Goal: Transaction & Acquisition: Obtain resource

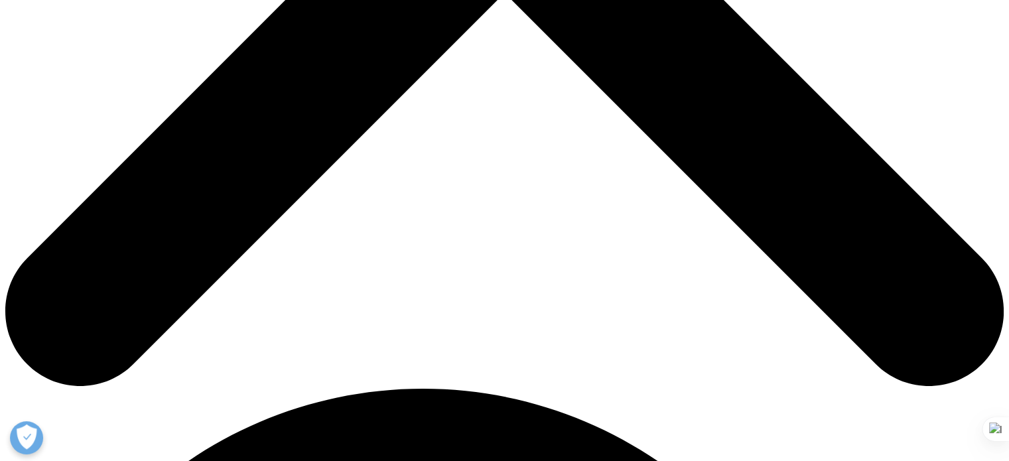
scroll to position [663, 0]
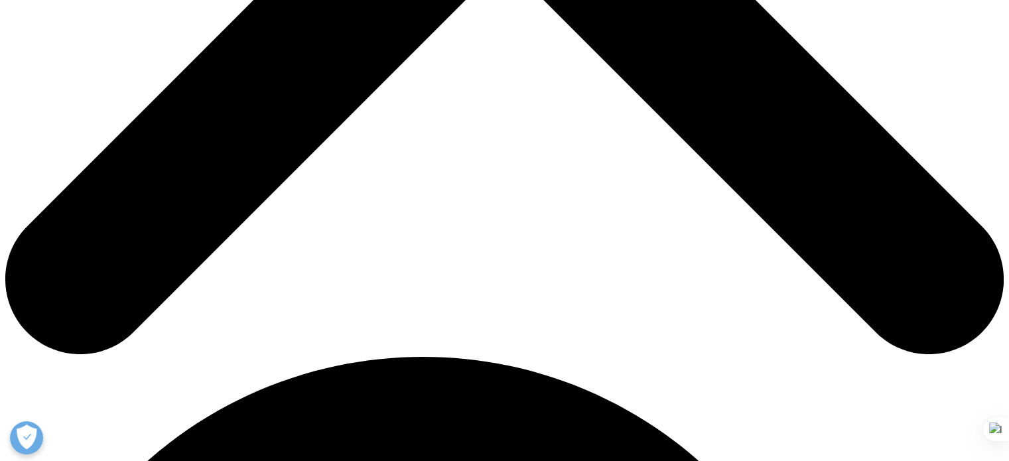
drag, startPoint x: 657, startPoint y: 167, endPoint x: 788, endPoint y: 165, distance: 131.4
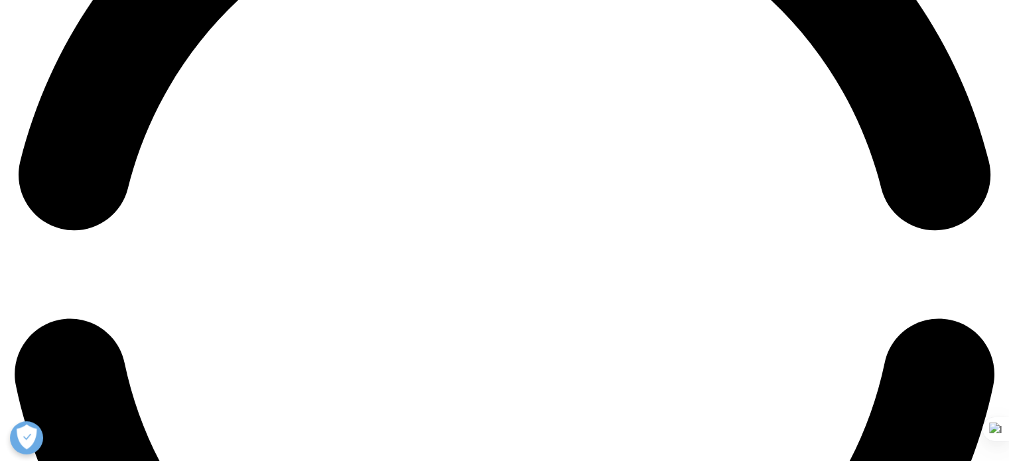
scroll to position [2322, 0]
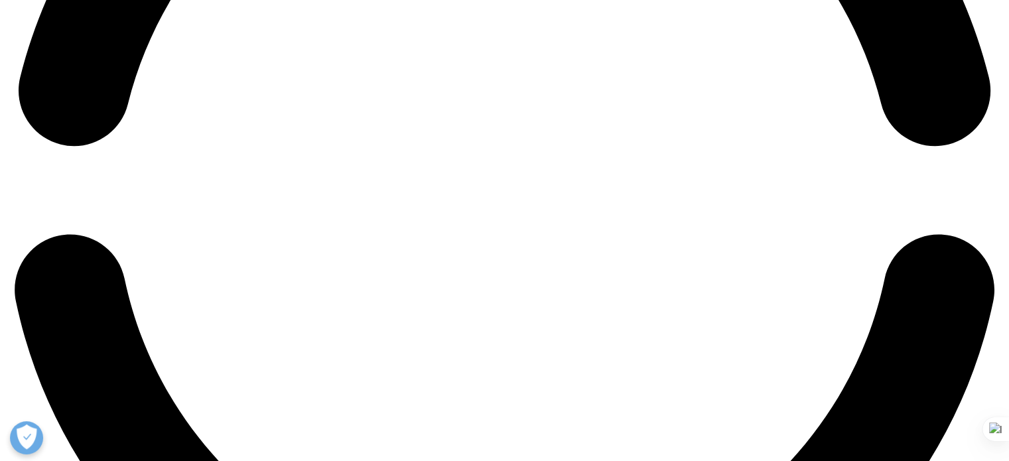
drag, startPoint x: 125, startPoint y: 194, endPoint x: 613, endPoint y: 218, distance: 488.9
copy li "When medicine use is adjusted for population, global medicine use growth is pro…"
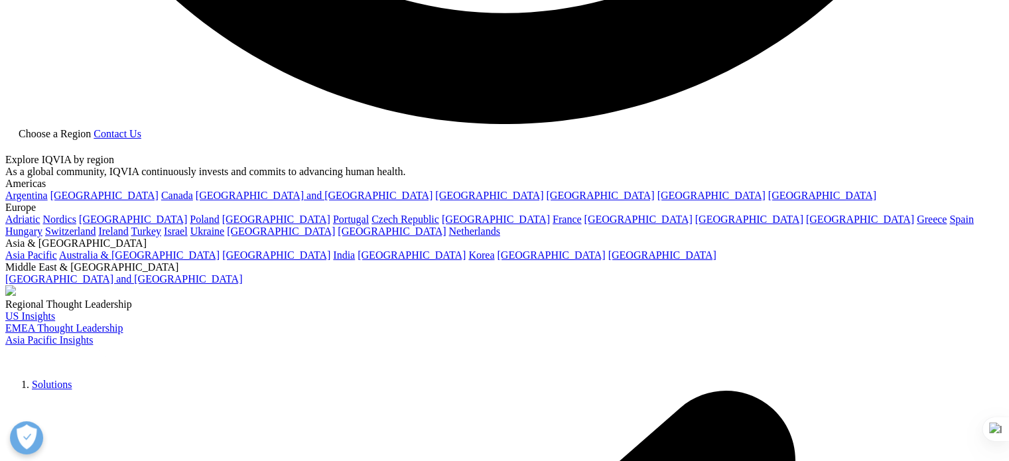
scroll to position [2919, 0]
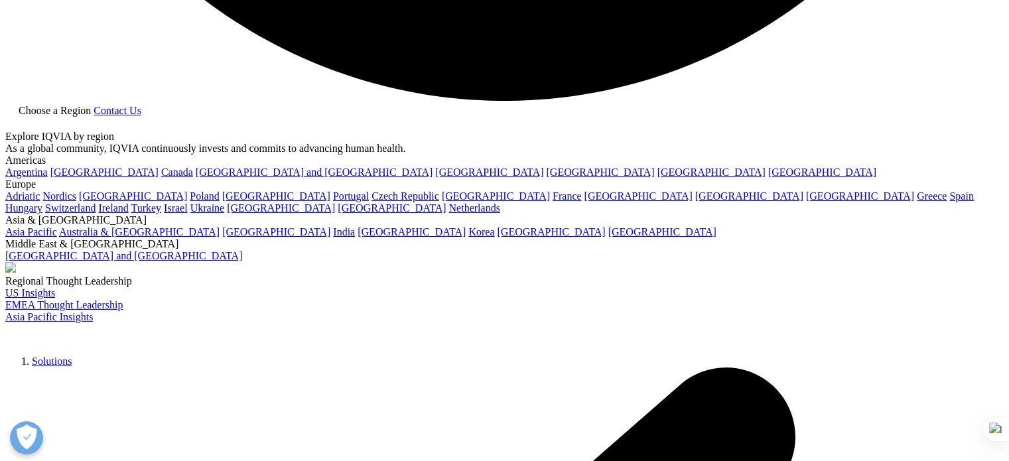
drag, startPoint x: 130, startPoint y: 238, endPoint x: 778, endPoint y: 256, distance: 647.7
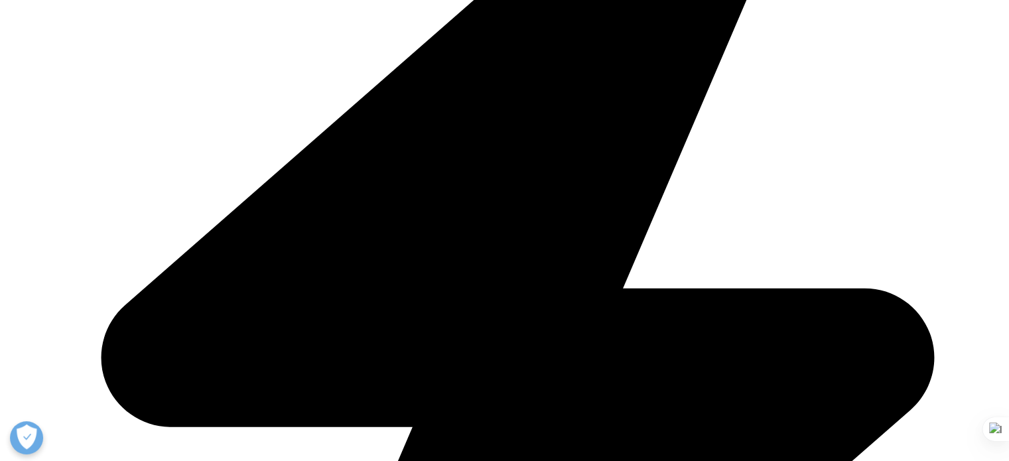
scroll to position [3516, 0]
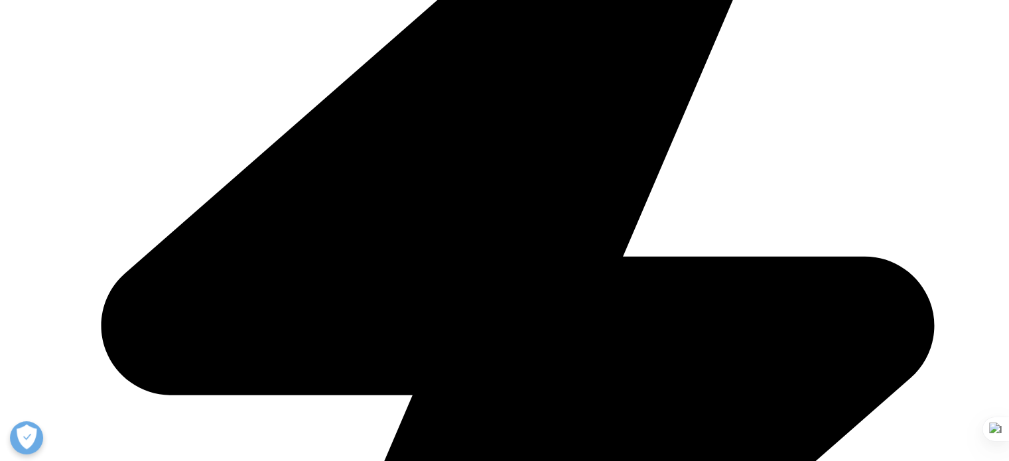
drag, startPoint x: 125, startPoint y: 240, endPoint x: 180, endPoint y: 251, distance: 56.2
drag, startPoint x: 124, startPoint y: 243, endPoint x: 252, endPoint y: 261, distance: 129.3
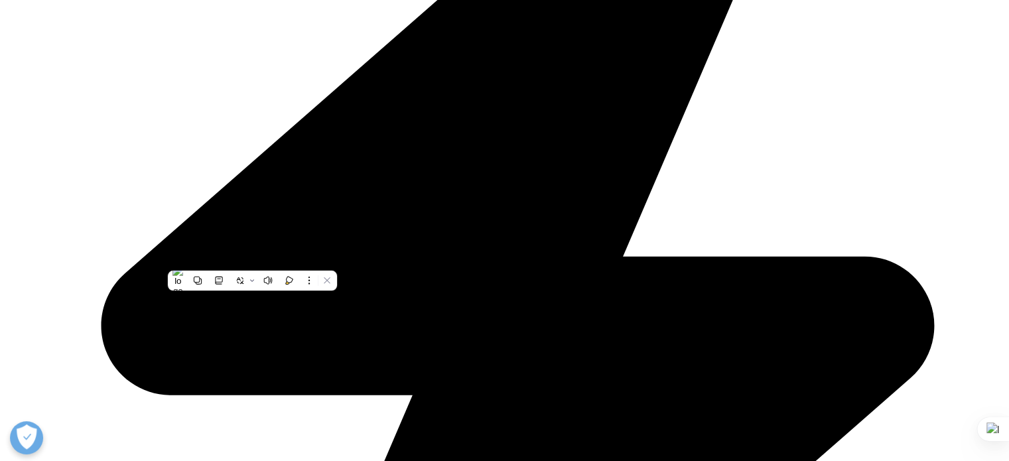
copy li "Countries in North America, Eastern and Western Europe, Asia-Pacific, India, La…"
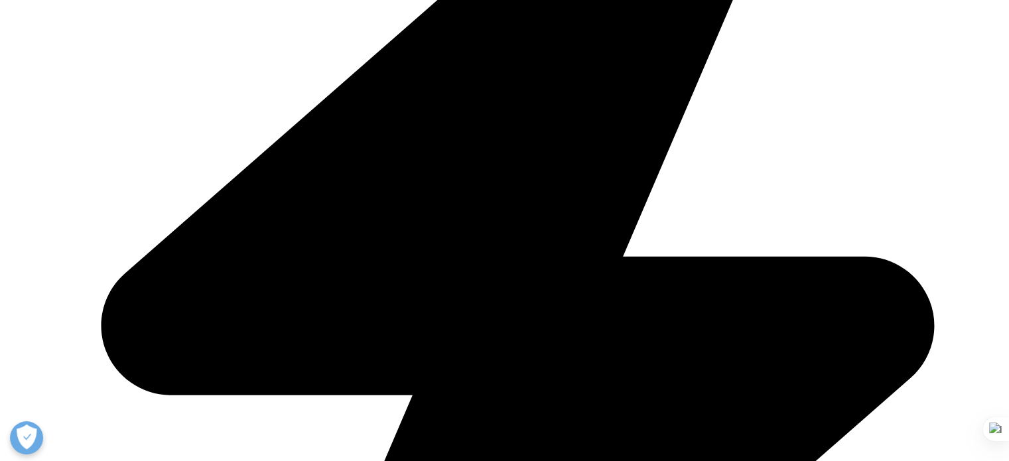
drag, startPoint x: 125, startPoint y: 239, endPoint x: 825, endPoint y: 269, distance: 701.2
copy li "Countries in North America, Eastern and Western Europe, Asia-Pacific, India, La…"
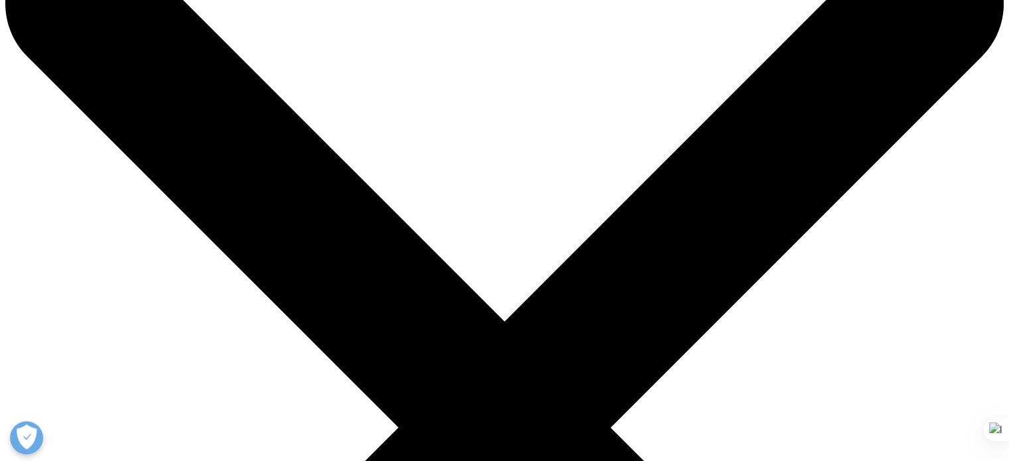
scroll to position [0, 0]
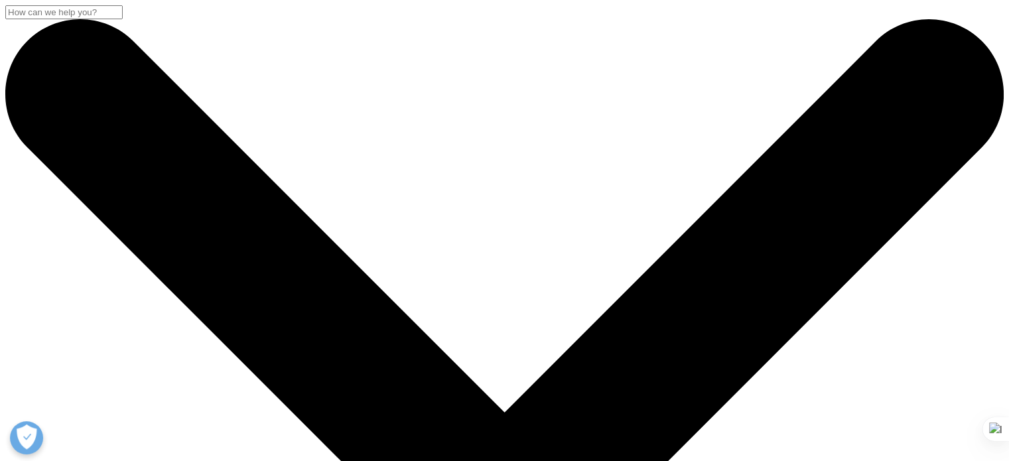
drag, startPoint x: 116, startPoint y: 174, endPoint x: 377, endPoint y: 276, distance: 280.0
copy div "The Global Use of Medicines Outlook Through 2029"
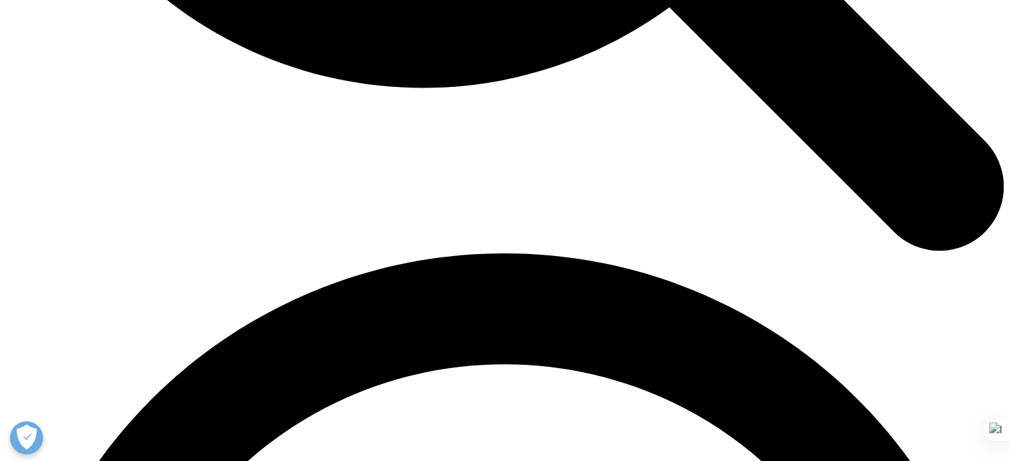
scroll to position [1791, 0]
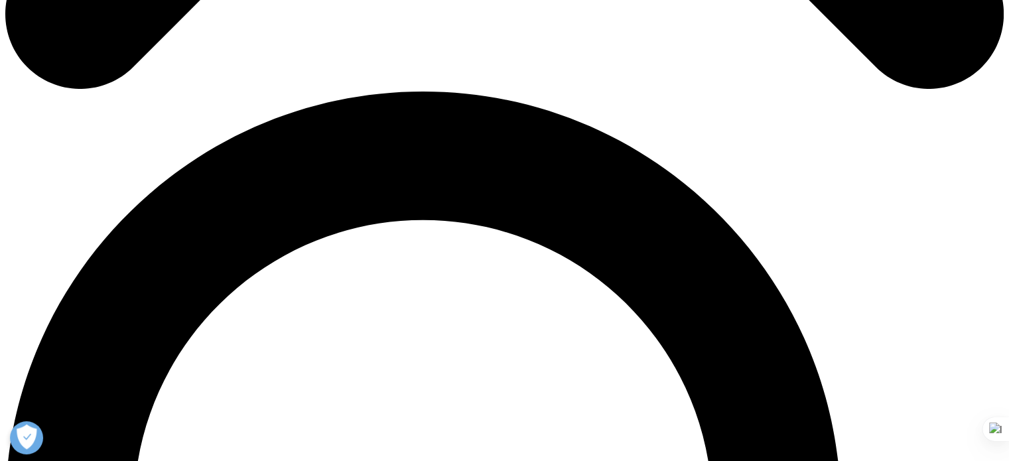
scroll to position [882, 0]
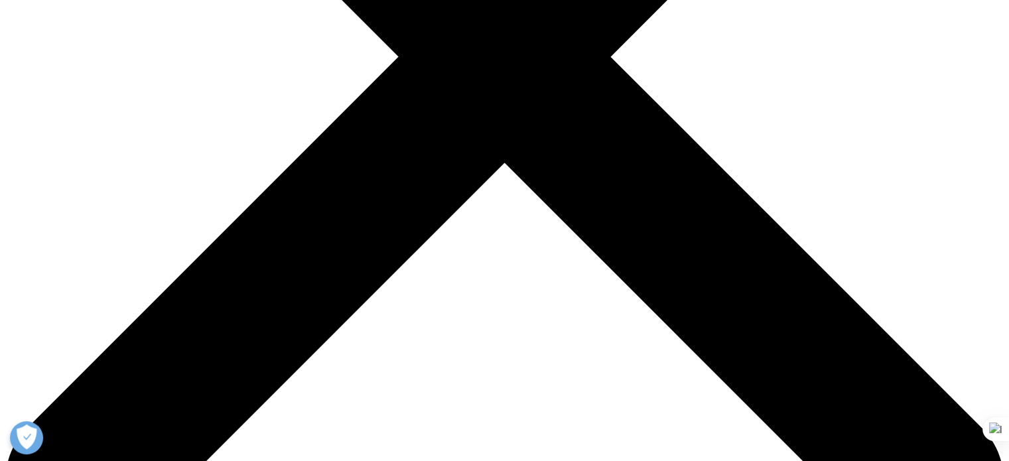
scroll to position [464, 0]
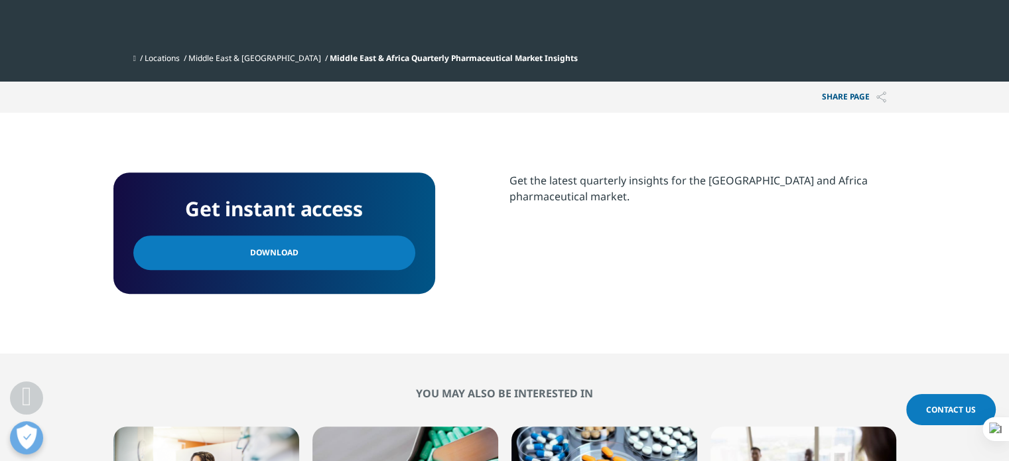
click at [652, 262] on div "Get the latest quarterly insights for the Middle East and Africa pharmaceutical…" at bounding box center [703, 232] width 387 height 121
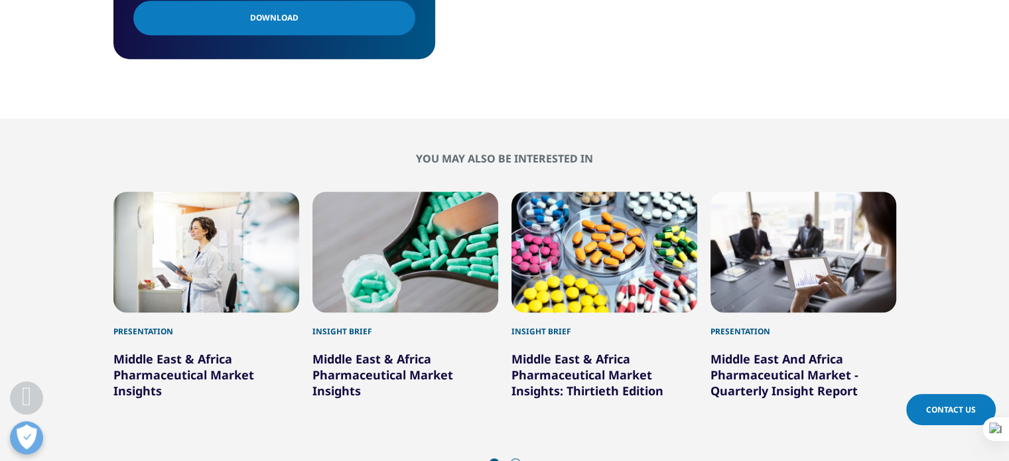
scroll to position [730, 0]
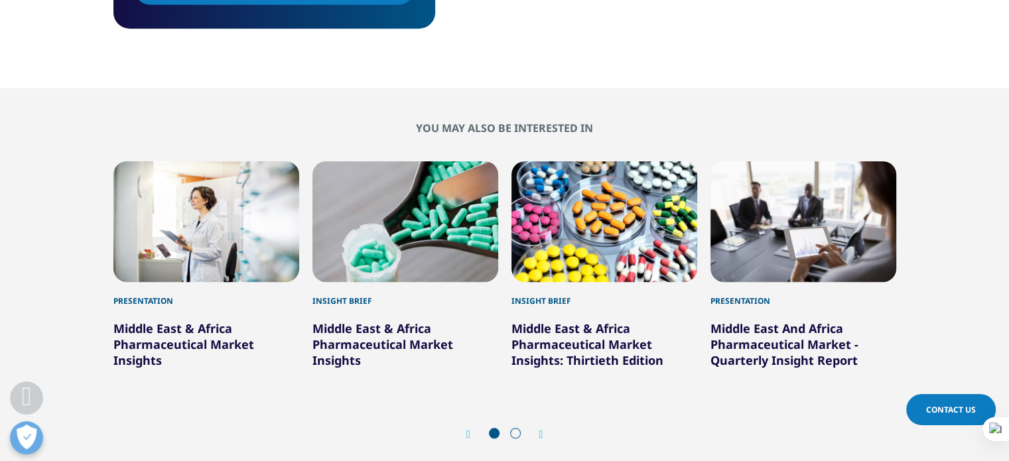
click at [394, 336] on link "Middle East & Africa Pharmaceutical Market Insights" at bounding box center [382, 344] width 141 height 48
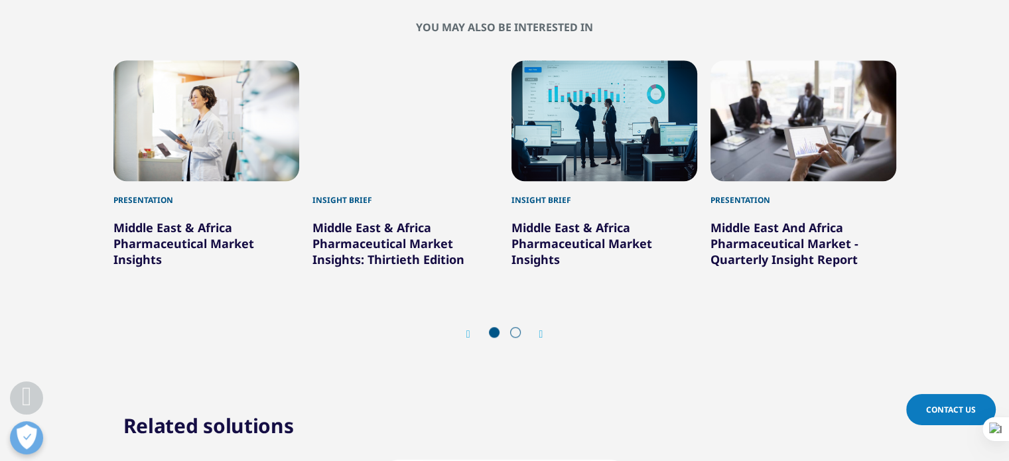
scroll to position [1194, 0]
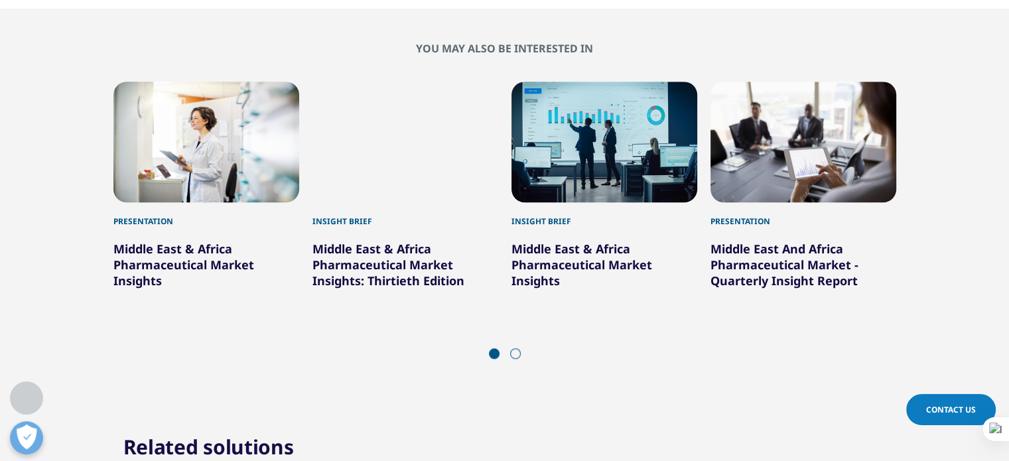
click at [186, 270] on link "Middle East & Africa Pharmaceutical Market Insights" at bounding box center [183, 265] width 141 height 48
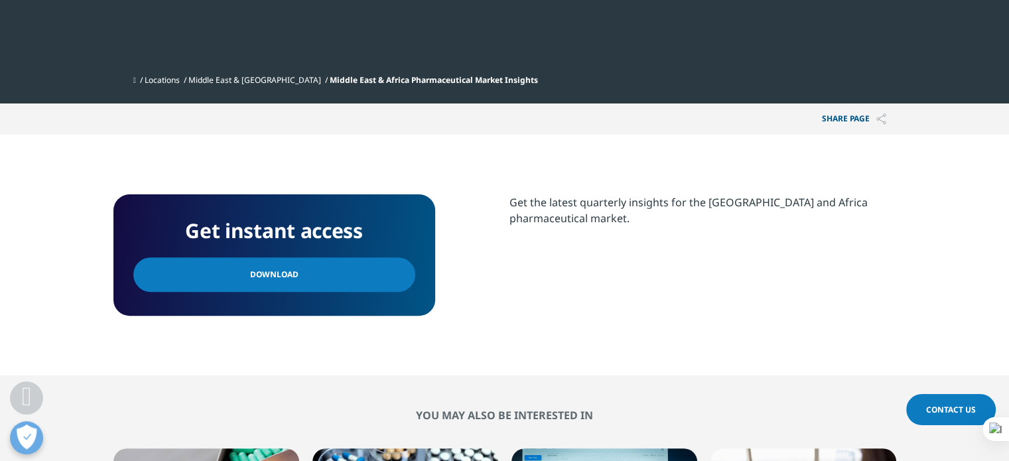
scroll to position [531, 0]
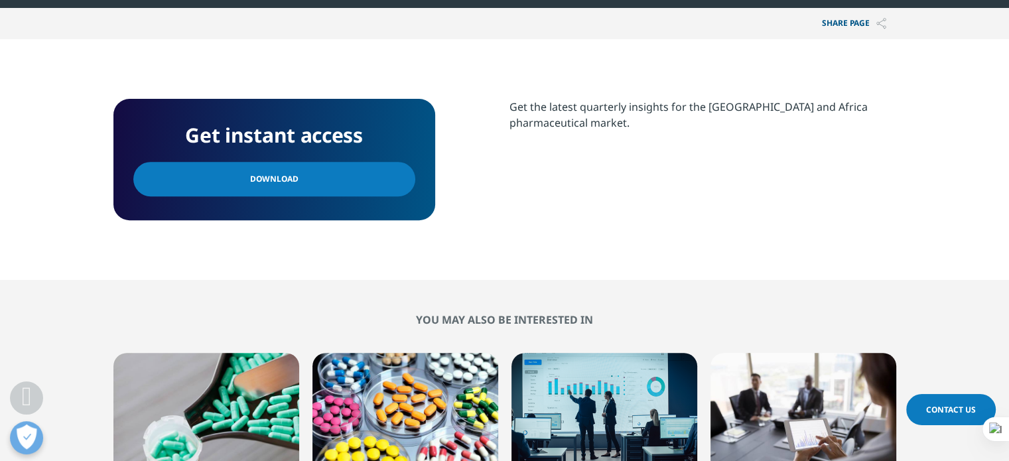
click at [366, 174] on link "Download" at bounding box center [274, 179] width 282 height 34
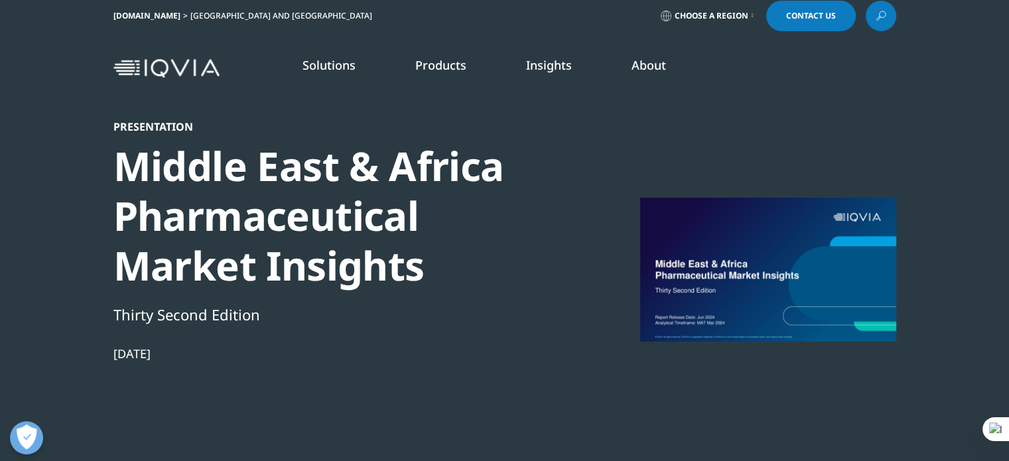
scroll to position [0, 0]
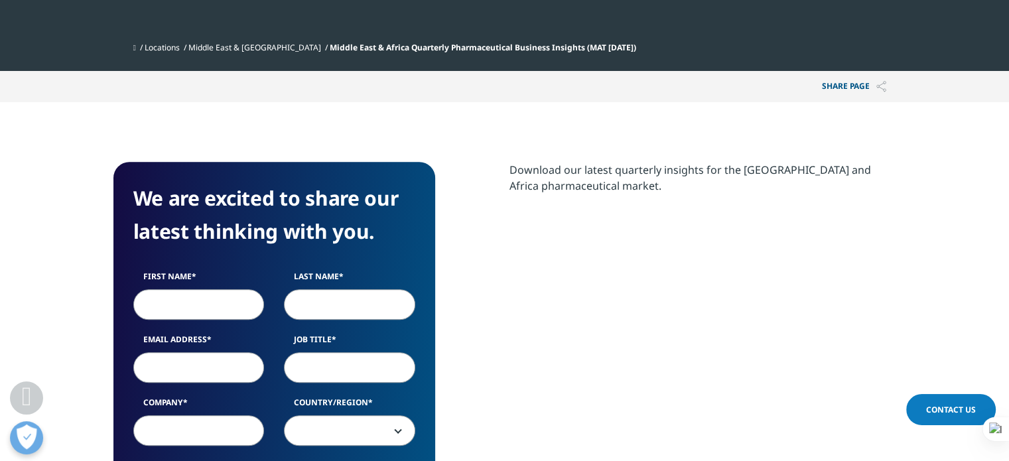
scroll to position [464, 0]
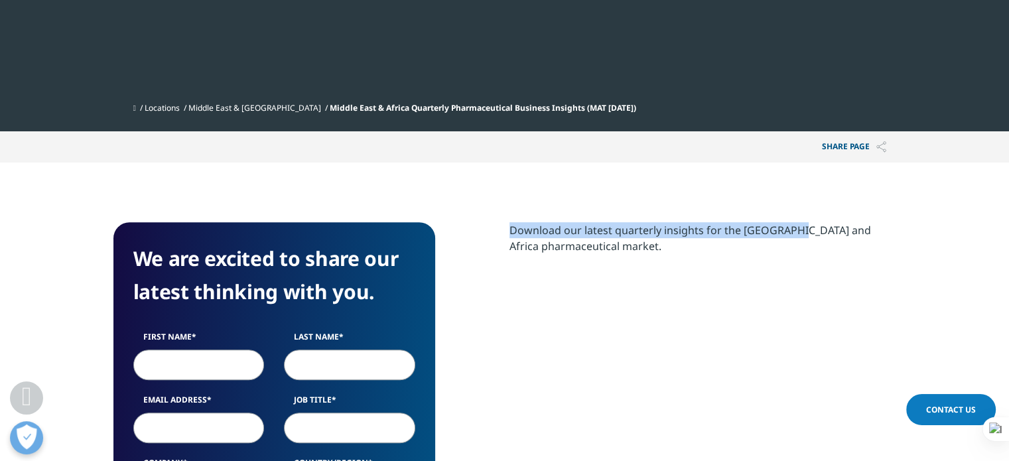
drag, startPoint x: 512, startPoint y: 230, endPoint x: 791, endPoint y: 222, distance: 278.7
click at [791, 222] on p "Download our latest quarterly insights for the Middle East and Africa pharmaceu…" at bounding box center [703, 243] width 387 height 42
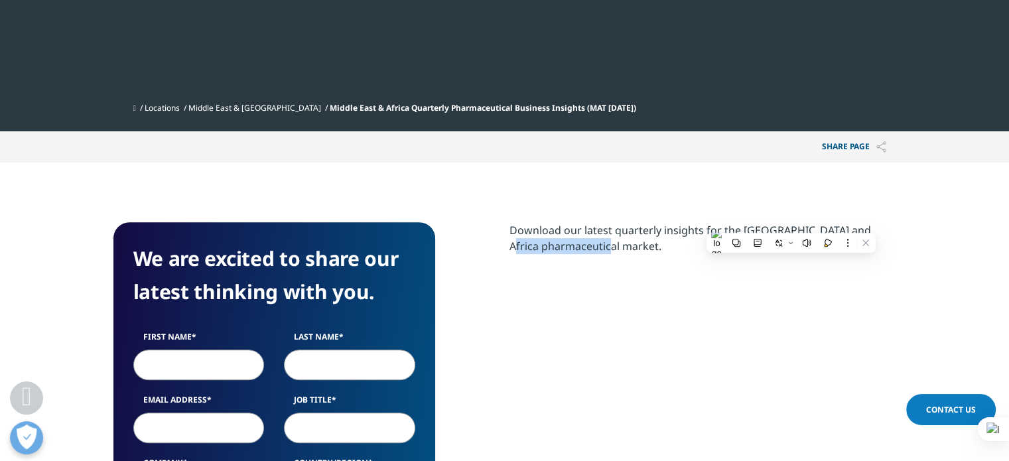
drag, startPoint x: 507, startPoint y: 250, endPoint x: 608, endPoint y: 247, distance: 101.5
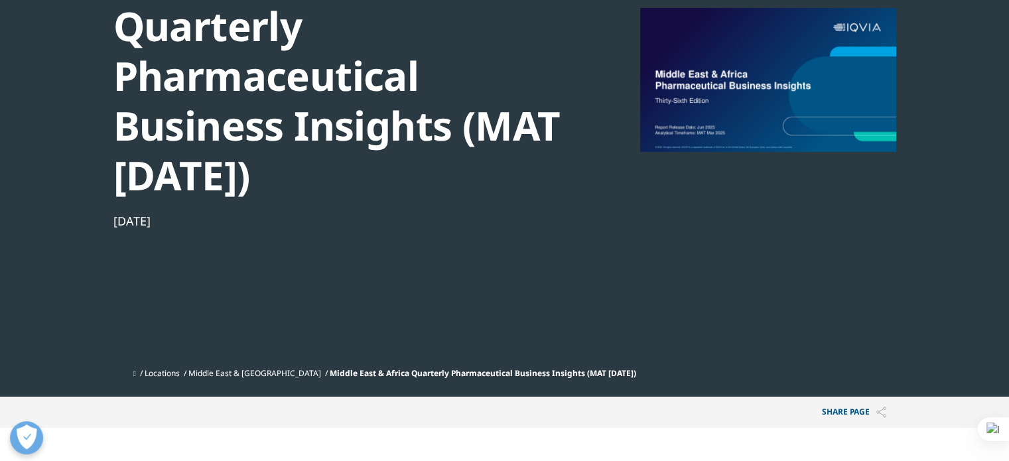
click at [525, 310] on div "Publication Middle East & Africa Quarterly Pharmaceutical Business Insights (MA…" at bounding box center [340, 145] width 455 height 431
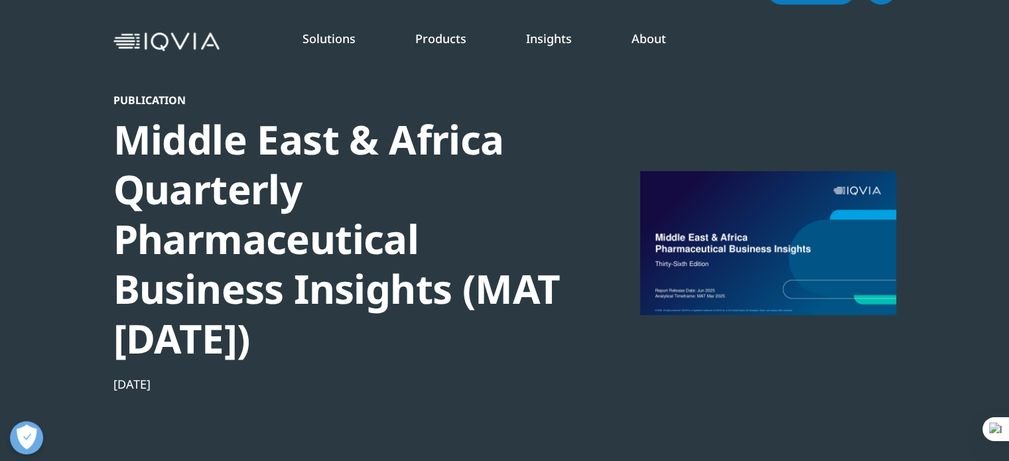
scroll to position [0, 0]
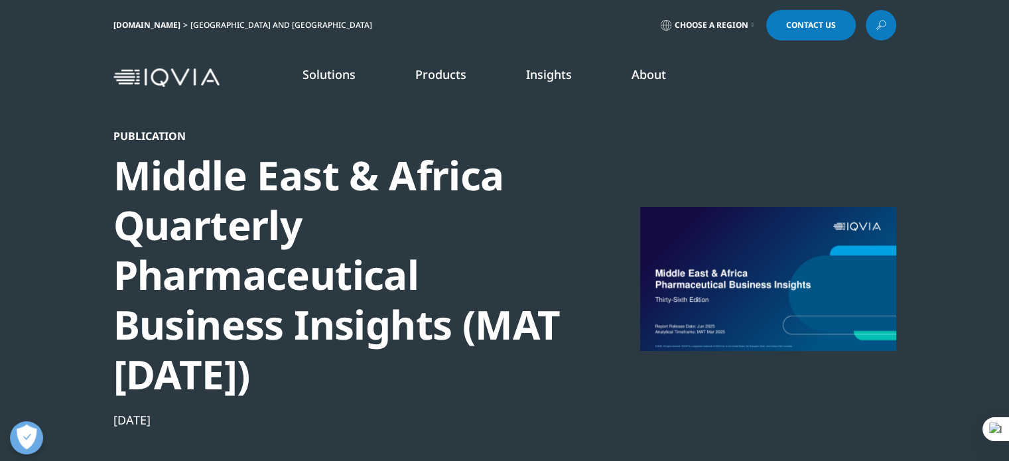
click at [533, 74] on link "Insights" at bounding box center [549, 74] width 46 height 16
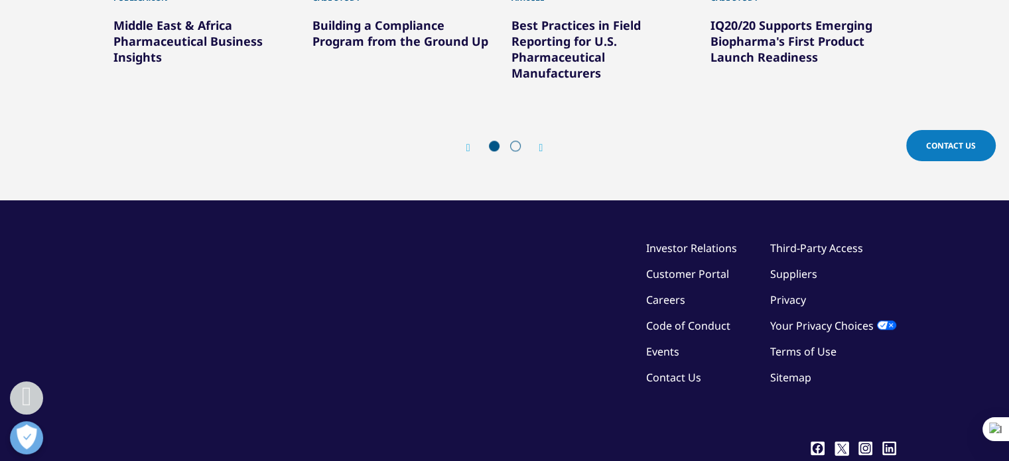
scroll to position [1471, 0]
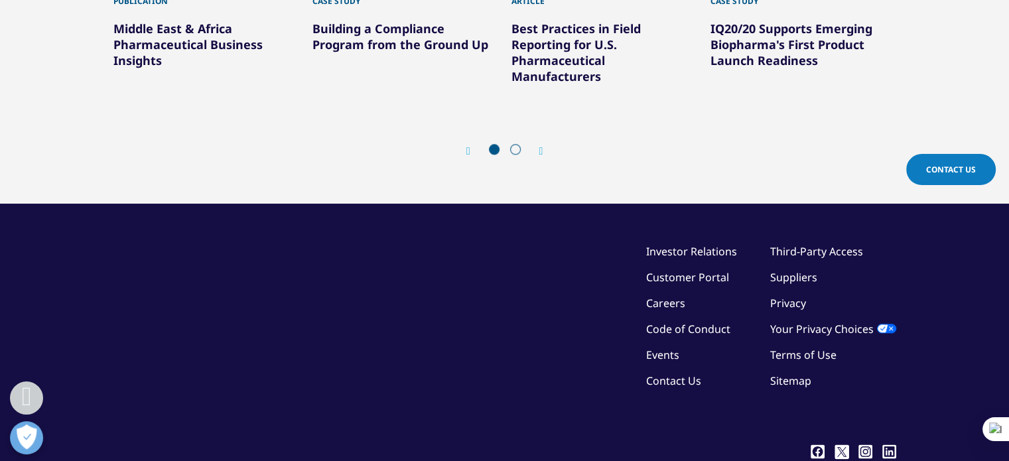
click at [541, 131] on div "Prev Next" at bounding box center [504, 151] width 783 height 40
click at [543, 146] on icon "Next slide" at bounding box center [541, 151] width 4 height 11
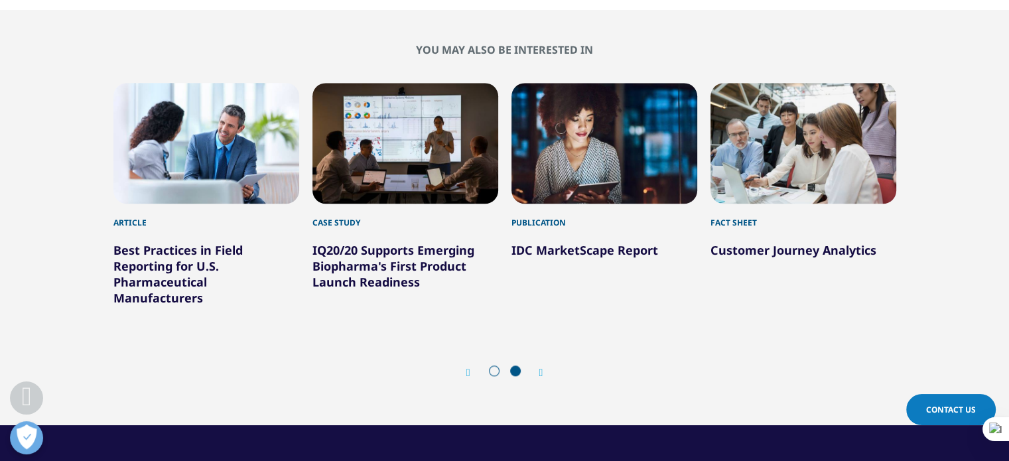
scroll to position [1272, 0]
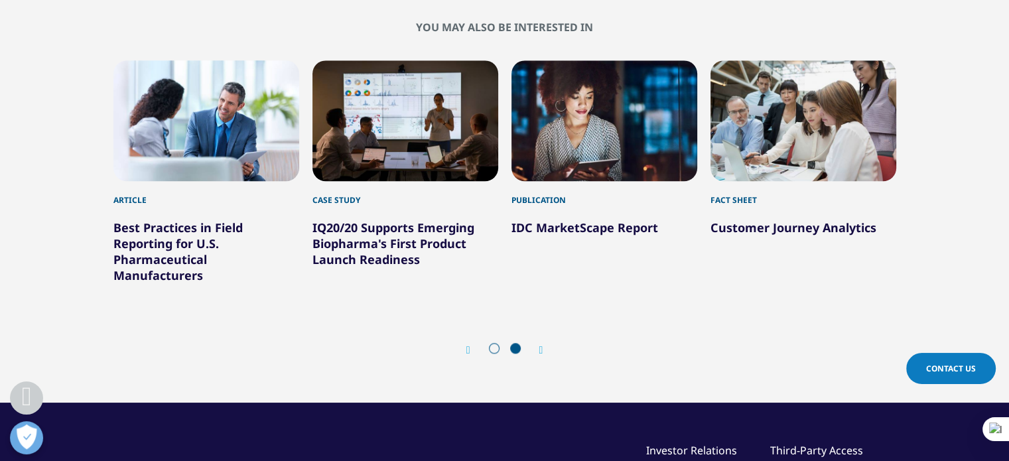
click at [471, 344] on div "Prev" at bounding box center [474, 350] width 17 height 13
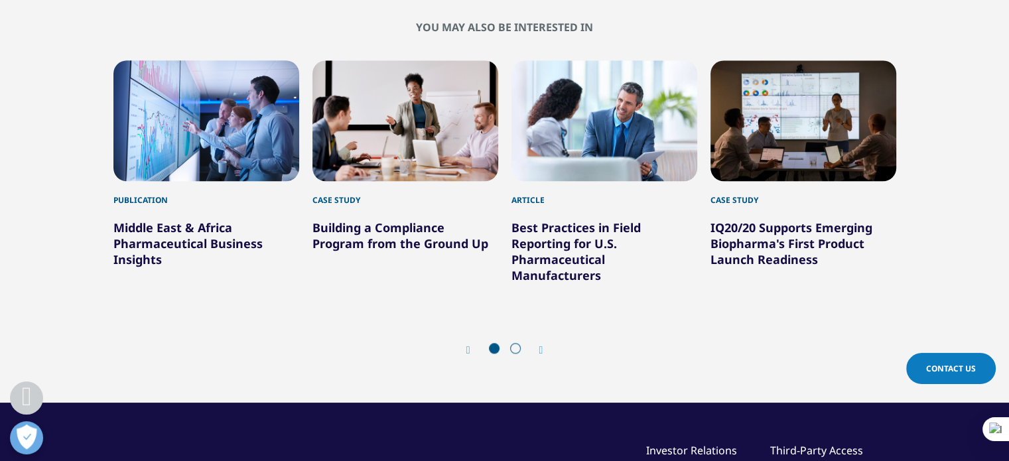
click at [212, 236] on link "Middle East & Africa Pharmaceutical Business Insights" at bounding box center [187, 244] width 149 height 48
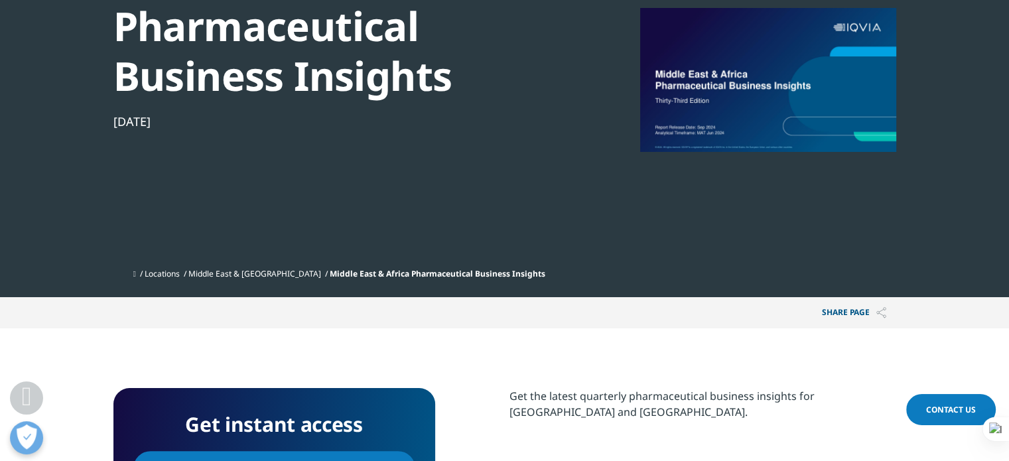
scroll to position [332, 0]
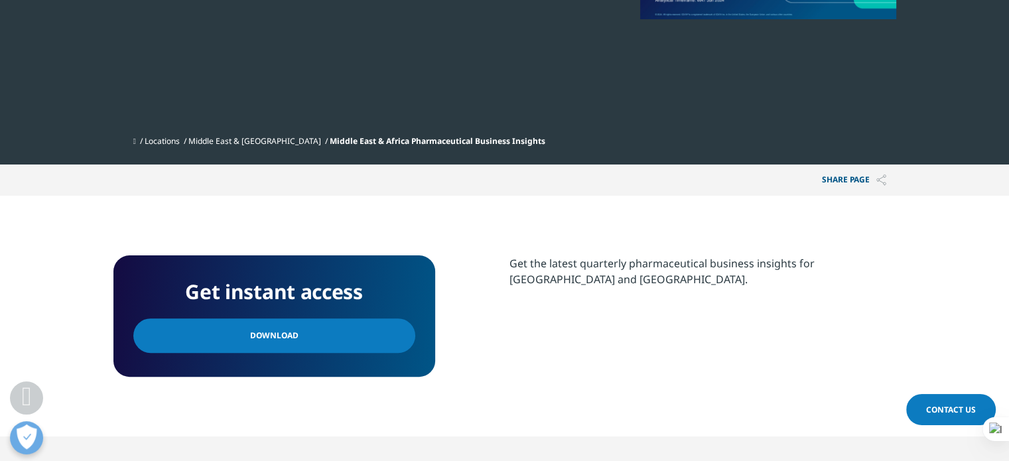
click at [302, 330] on link "Download" at bounding box center [274, 335] width 282 height 34
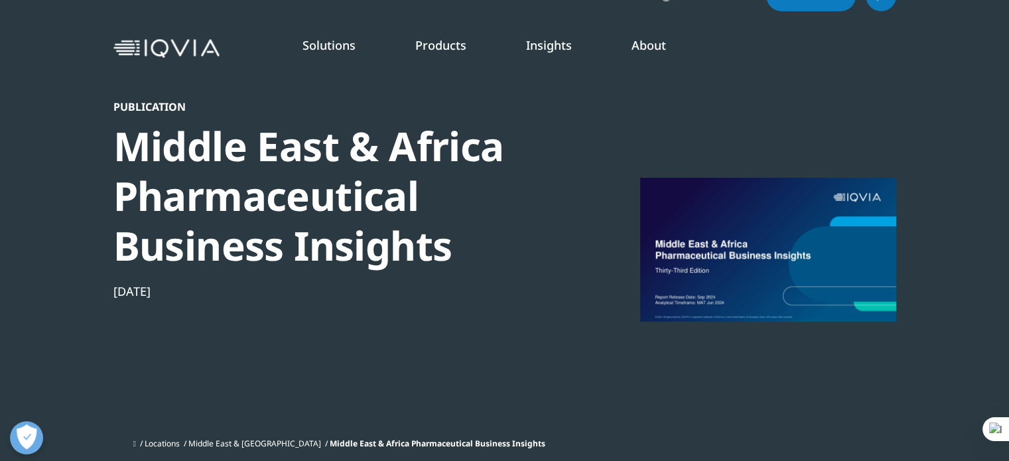
scroll to position [0, 0]
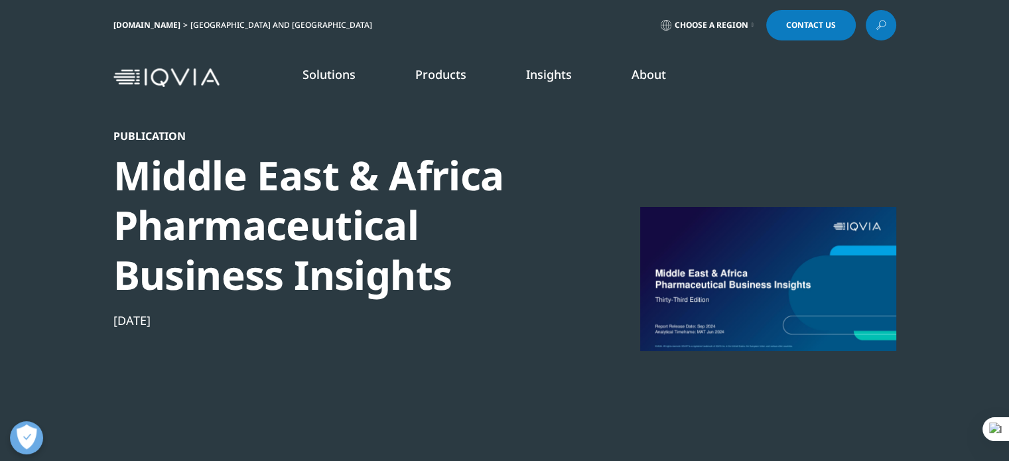
click at [453, 283] on div "Middle East & Africa Pharmaceutical Business Insights" at bounding box center [340, 225] width 455 height 149
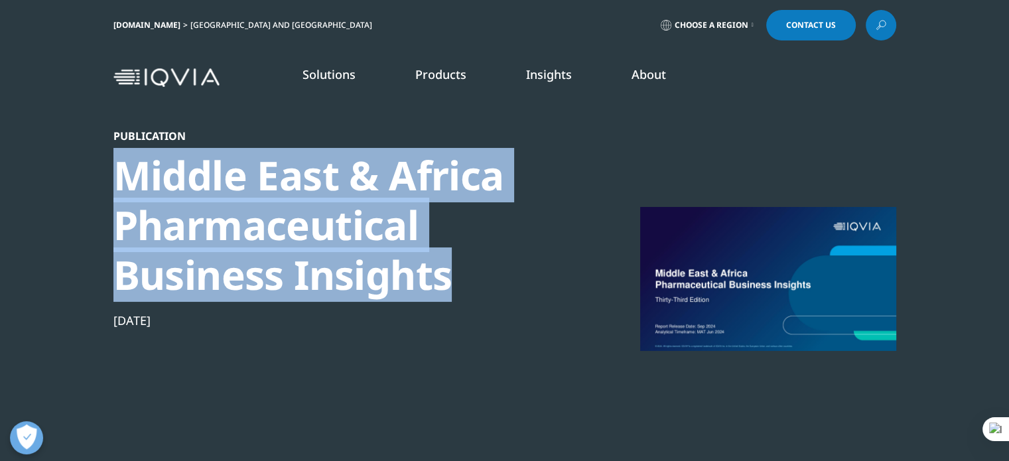
drag, startPoint x: 305, startPoint y: 247, endPoint x: 116, endPoint y: 170, distance: 203.5
click at [116, 170] on div "Middle East & Africa Pharmaceutical Business Insights" at bounding box center [340, 225] width 455 height 149
copy div "Middle East & Africa Pharmaceutical Business Insights"
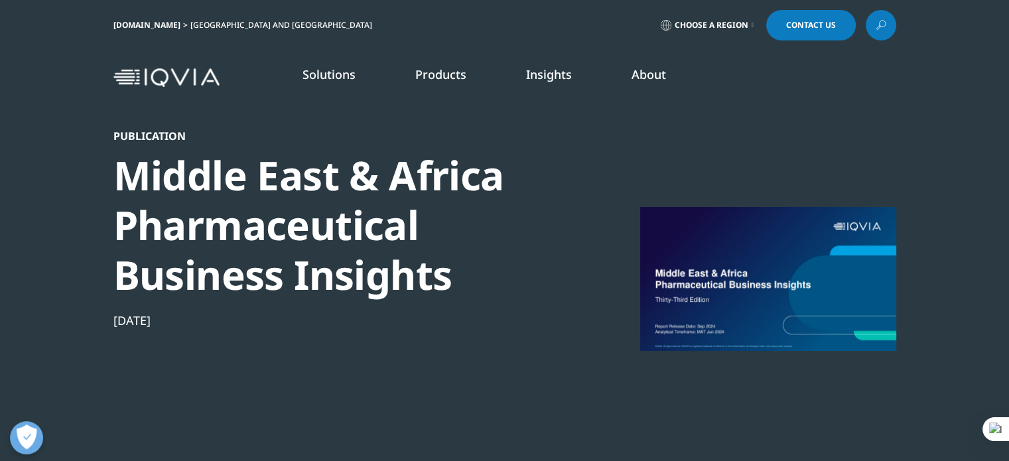
click at [876, 26] on icon at bounding box center [881, 25] width 11 height 17
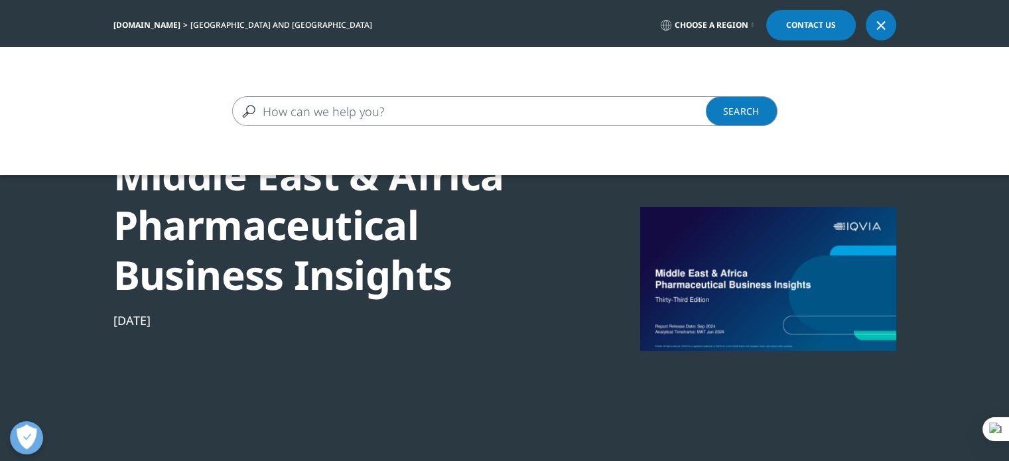
click at [431, 102] on input "Search" at bounding box center [485, 111] width 507 height 30
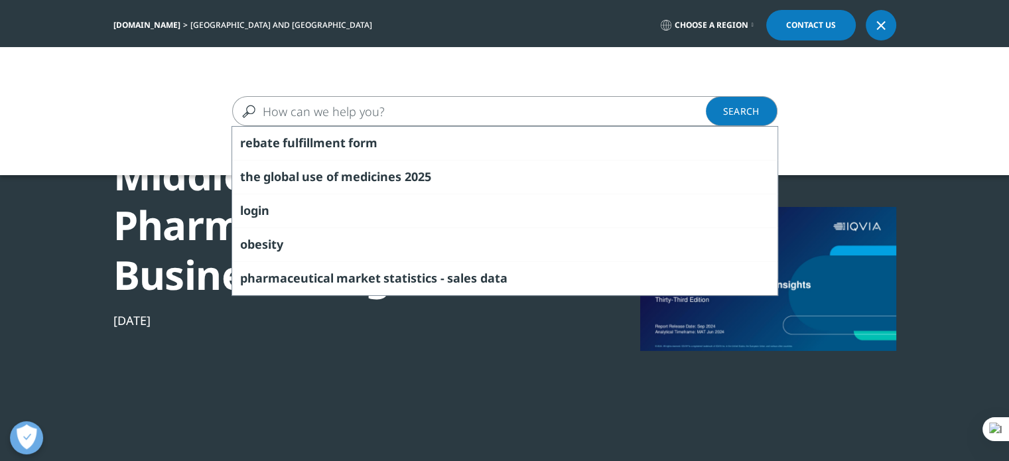
paste input "Middle East & Africa Pharmaceutical Business Insights"
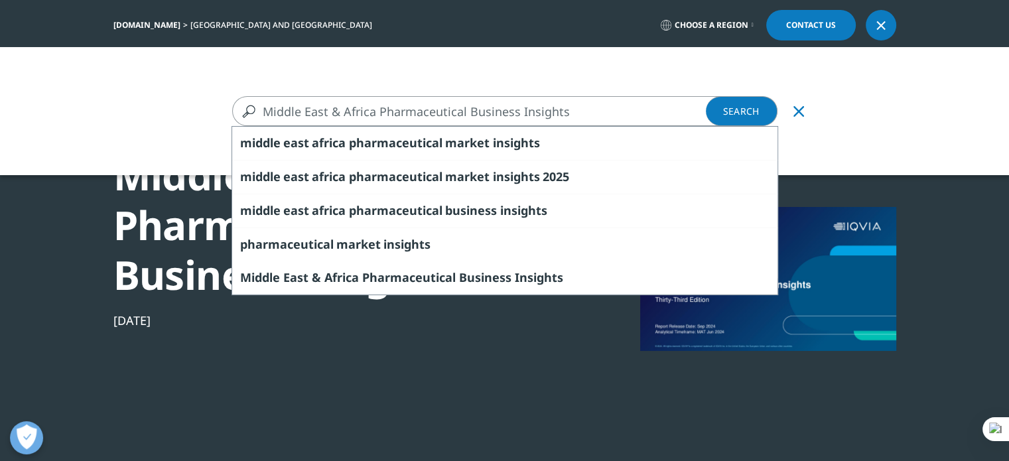
type input "Middle East & Africa Pharmaceutical Business Insights"
click at [738, 105] on link "Search Loading" at bounding box center [742, 111] width 72 height 30
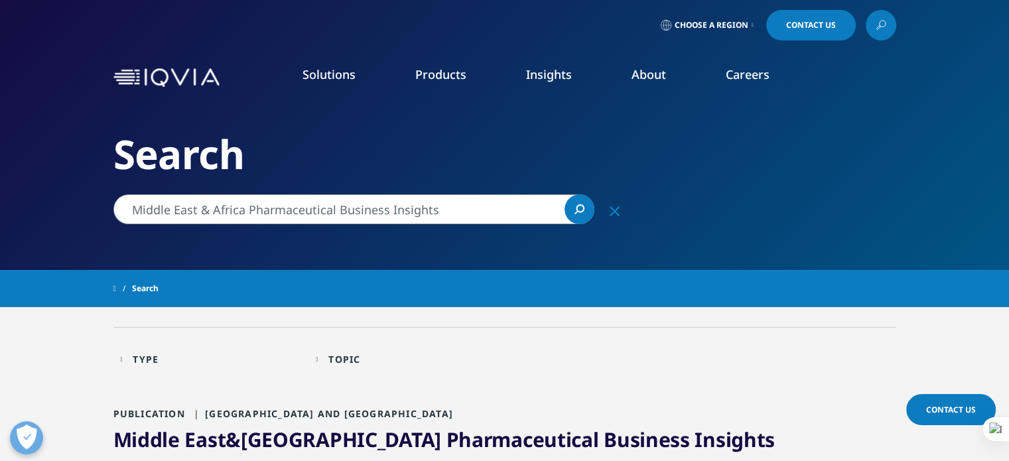
drag, startPoint x: 238, startPoint y: 209, endPoint x: 106, endPoint y: 209, distance: 131.4
click at [107, 209] on div "Middle East & [GEOGRAPHIC_DATA] Pharmaceutical Business Insights [GEOGRAPHIC_DA…" at bounding box center [372, 209] width 531 height 30
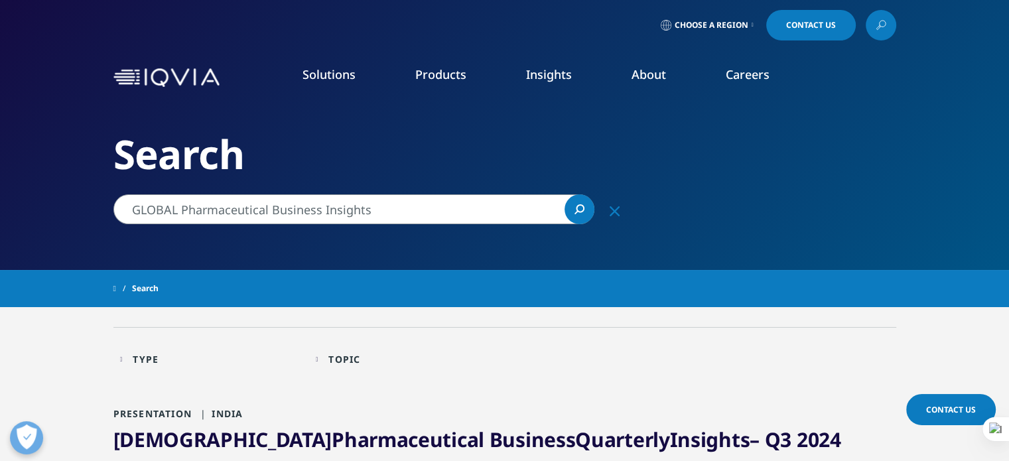
click at [584, 209] on icon "Search" at bounding box center [580, 208] width 9 height 9
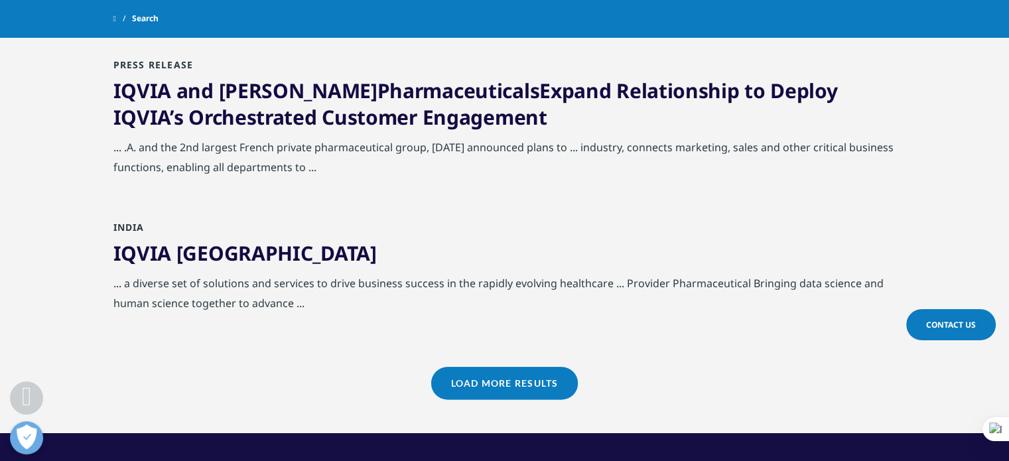
scroll to position [1592, 0]
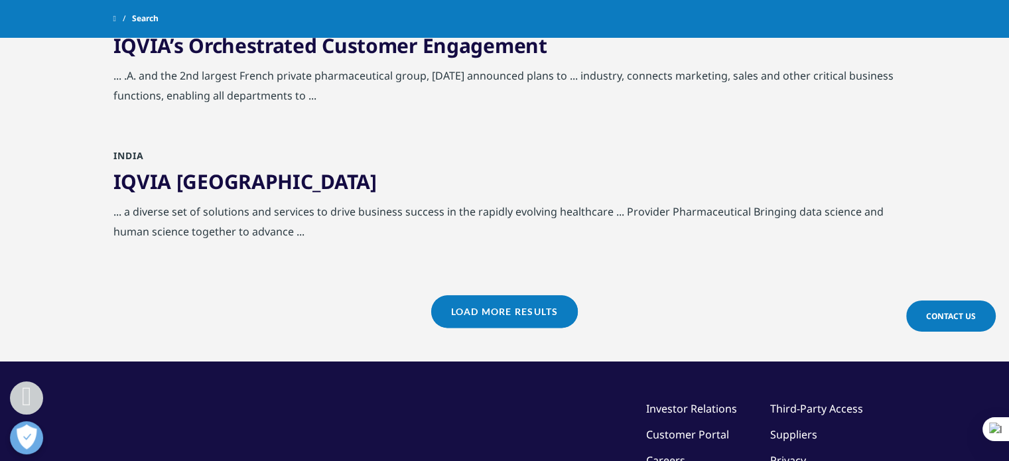
click at [501, 295] on link "Load More Results" at bounding box center [504, 311] width 147 height 33
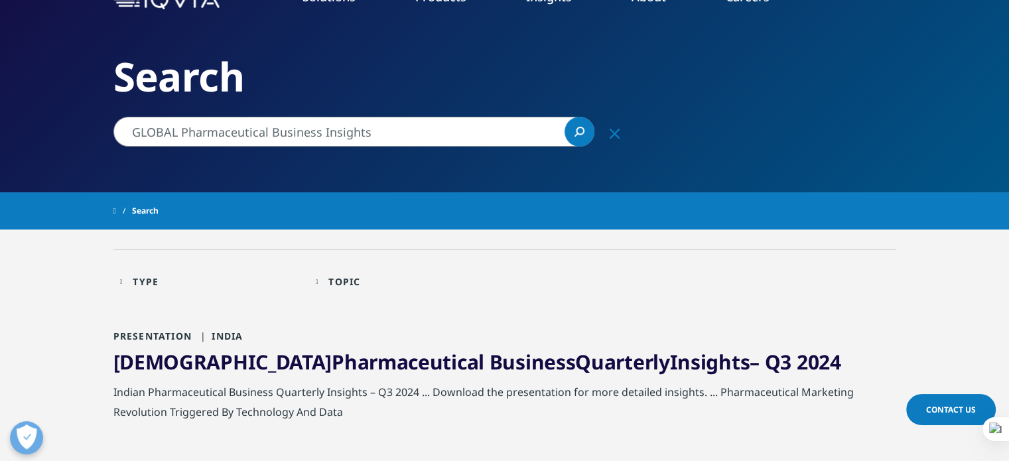
scroll to position [0, 0]
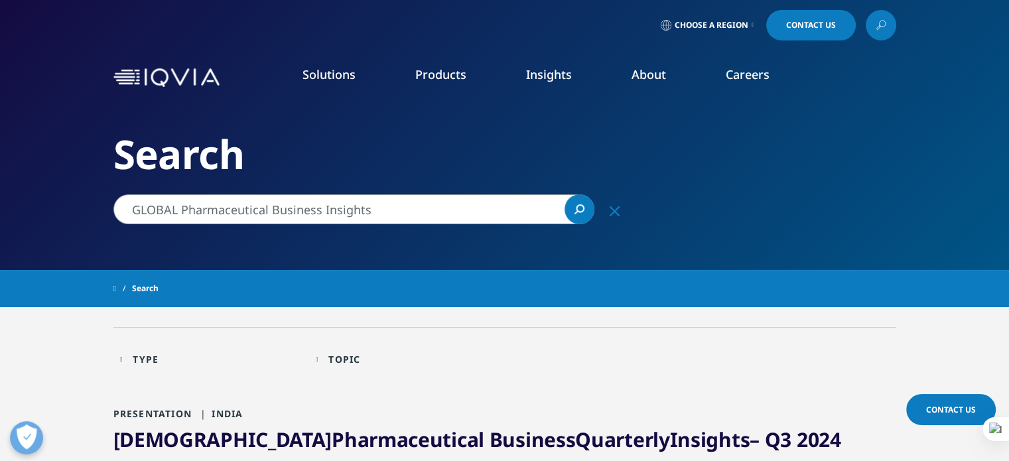
click at [695, 23] on span "Choose a Region" at bounding box center [712, 25] width 74 height 11
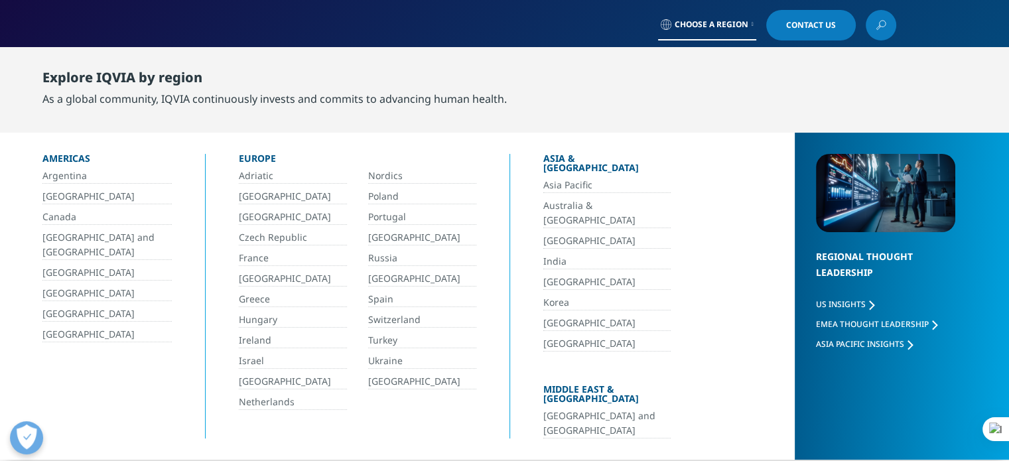
click at [695, 23] on span "Choose a Region" at bounding box center [712, 24] width 74 height 11
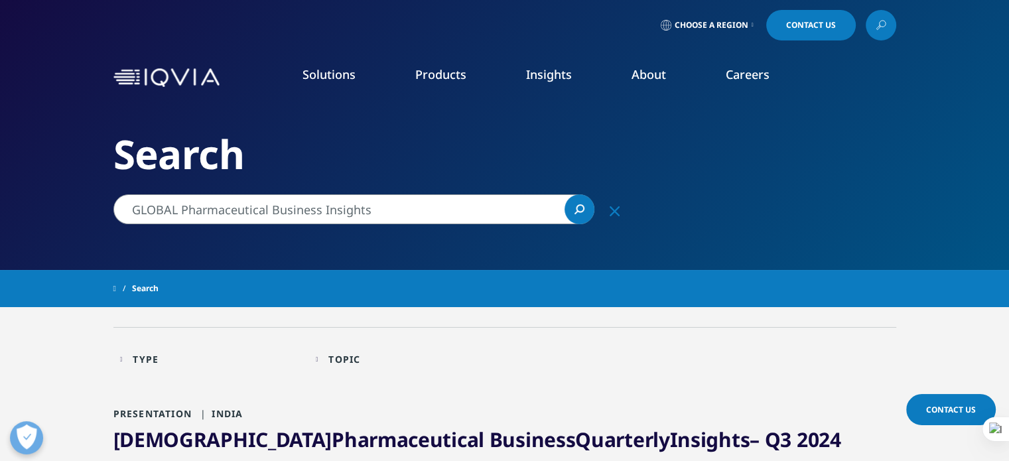
drag, startPoint x: 183, startPoint y: 208, endPoint x: 44, endPoint y: 209, distance: 139.3
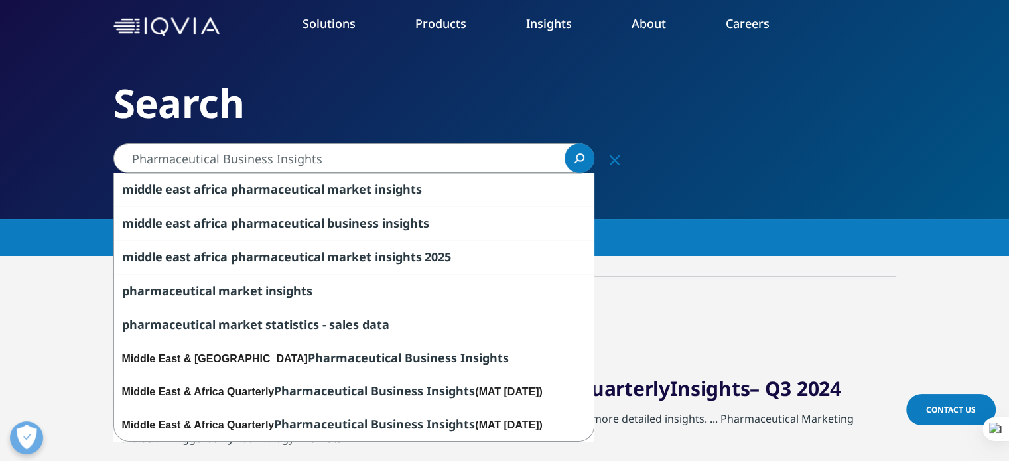
scroll to position [66, 0]
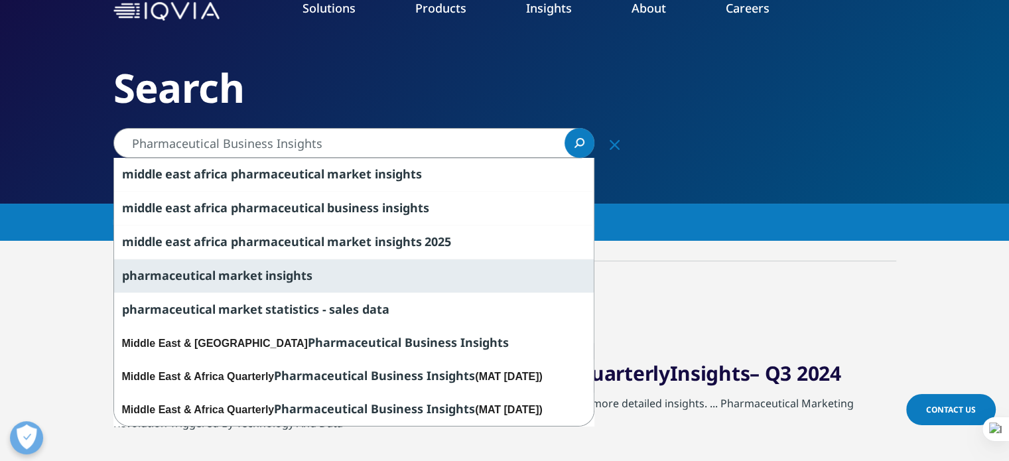
click at [318, 268] on div "pharmaceutical market insights" at bounding box center [354, 276] width 480 height 34
type input "pharmaceutical market insights"
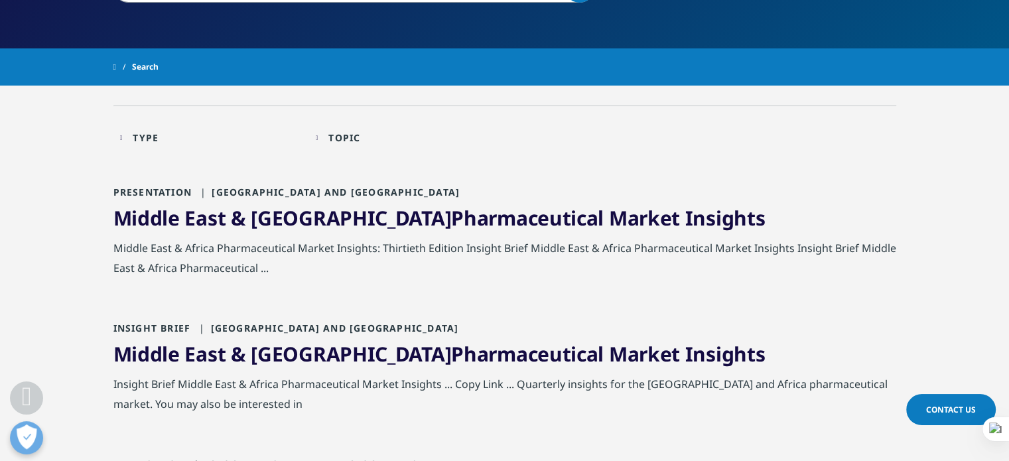
scroll to position [265, 0]
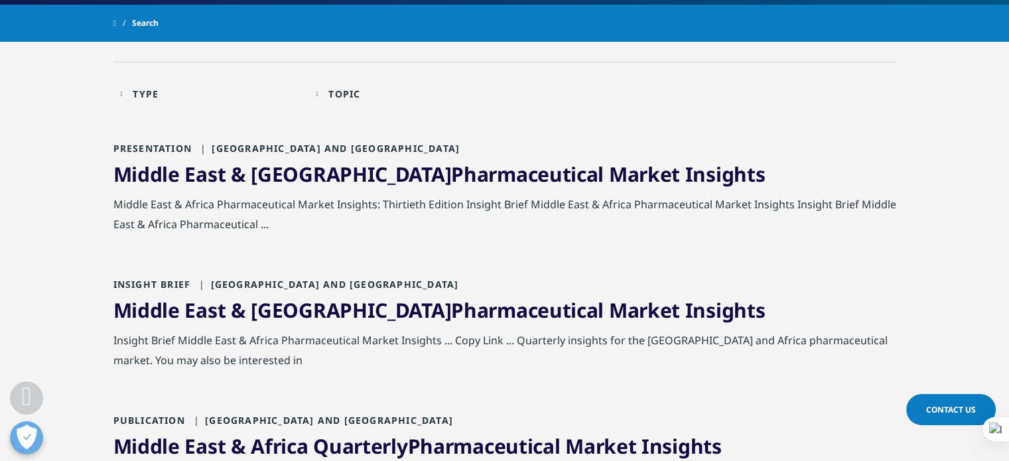
click at [139, 96] on div "Type Loading Clear Or/And Operator" at bounding box center [211, 93] width 182 height 31
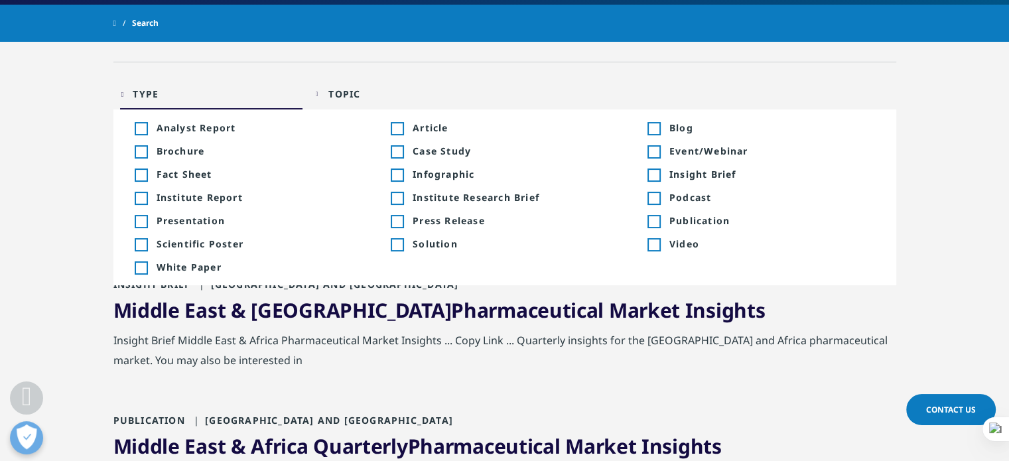
click at [652, 219] on div "Toggle" at bounding box center [653, 222] width 12 height 12
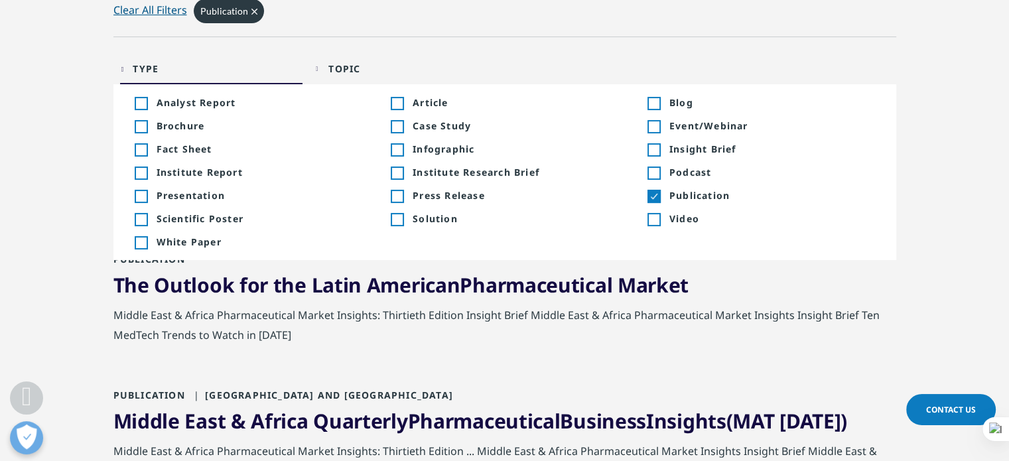
scroll to position [199, 0]
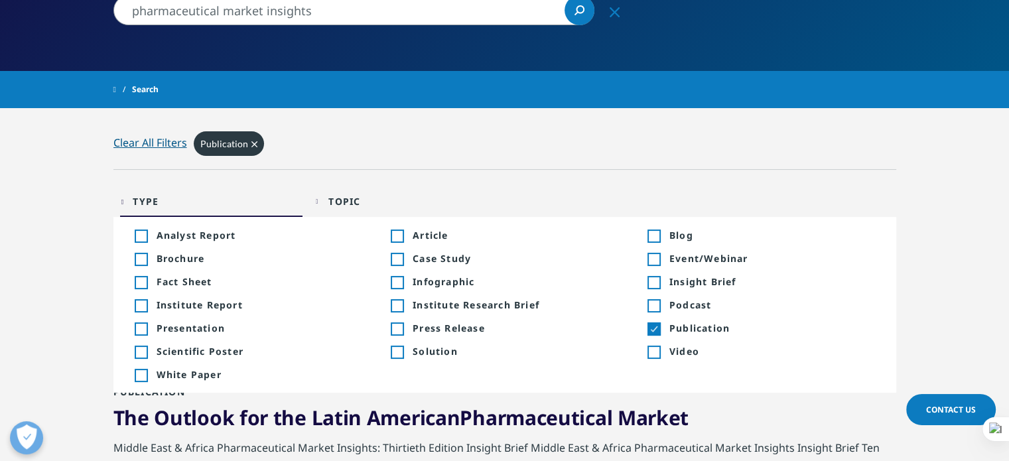
click at [134, 193] on div "Type Loading Clear Or/And Operator" at bounding box center [211, 201] width 182 height 31
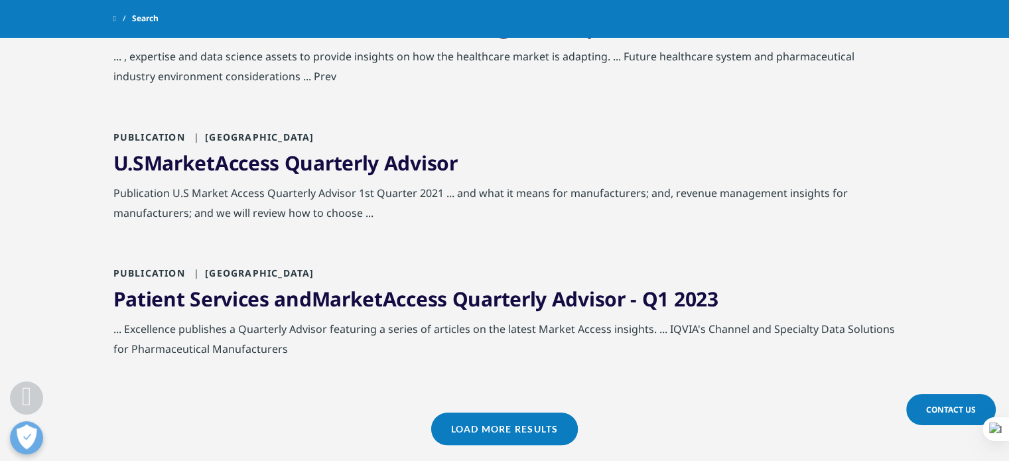
scroll to position [1393, 0]
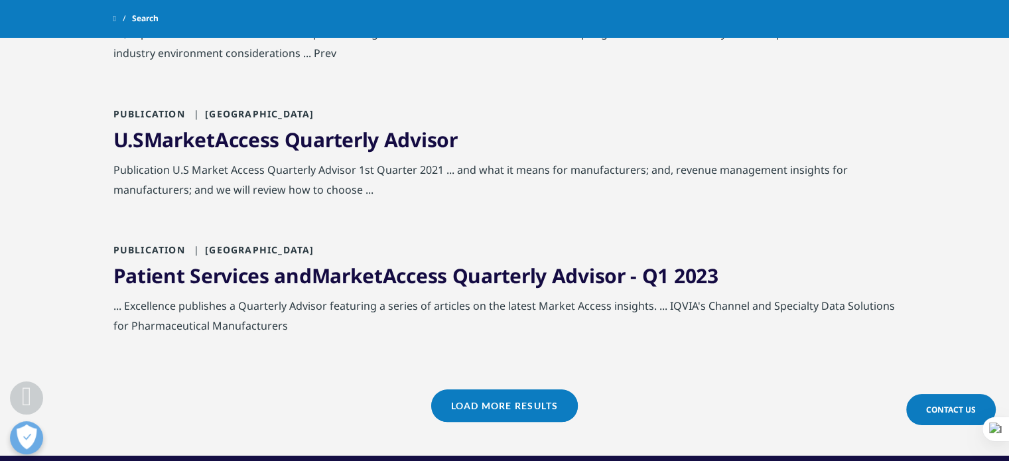
click at [482, 393] on link "Load More Results" at bounding box center [504, 405] width 147 height 33
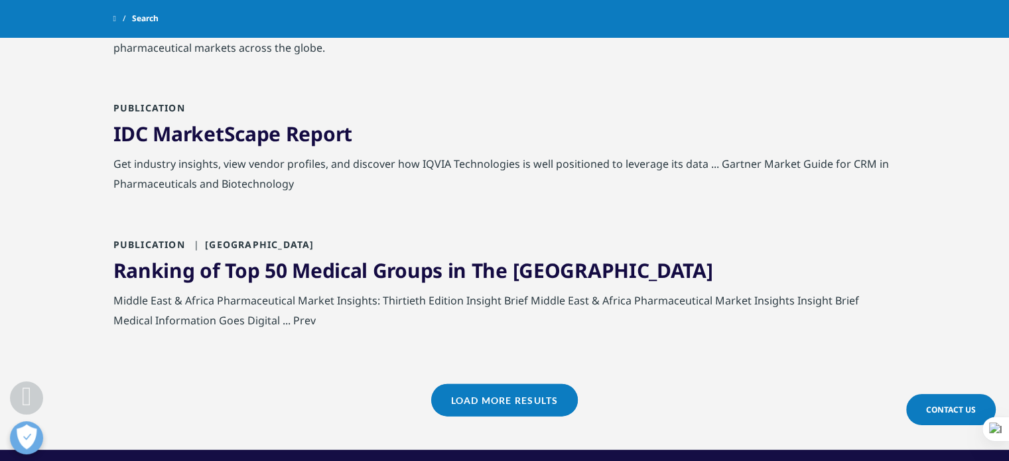
scroll to position [2853, 0]
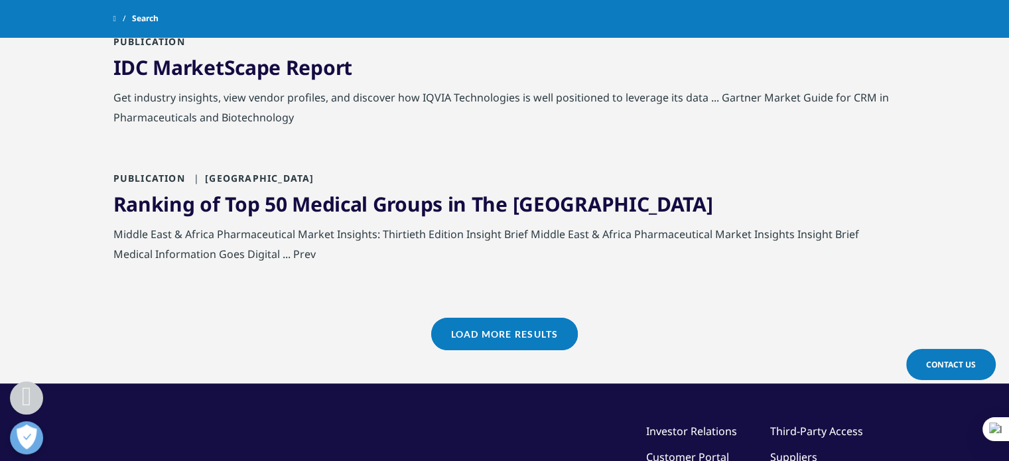
click at [502, 330] on link "Load More Results" at bounding box center [504, 334] width 147 height 33
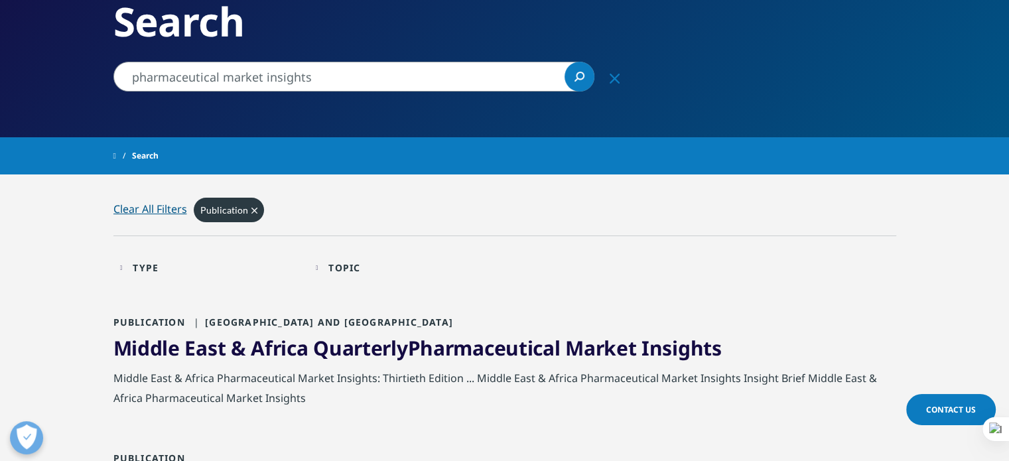
scroll to position [66, 0]
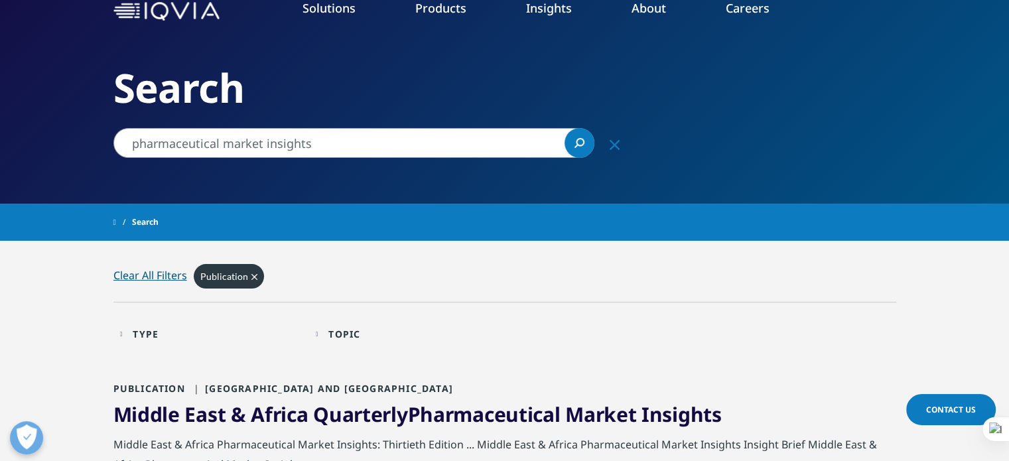
click at [134, 332] on div "Type Loading Clear Or/And Operator" at bounding box center [211, 333] width 182 height 31
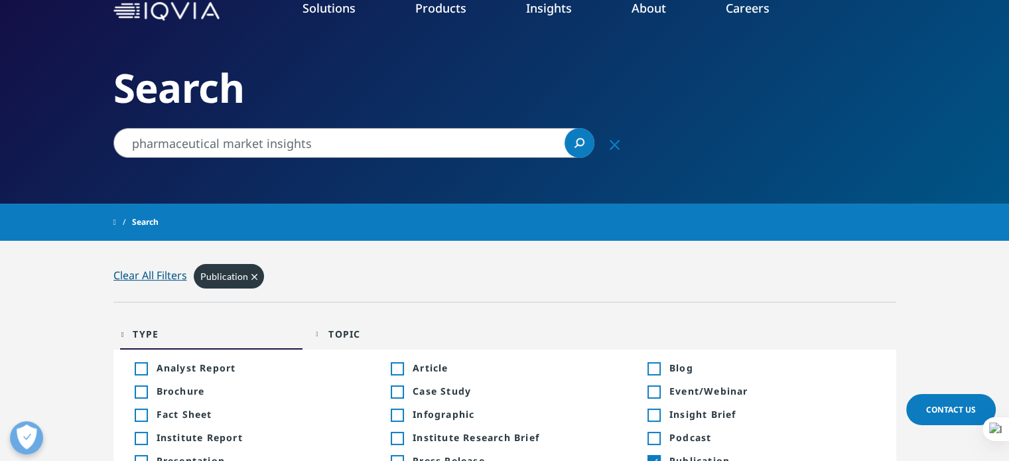
click at [134, 332] on div "Type Loading Clear Or/And Operator" at bounding box center [211, 333] width 182 height 31
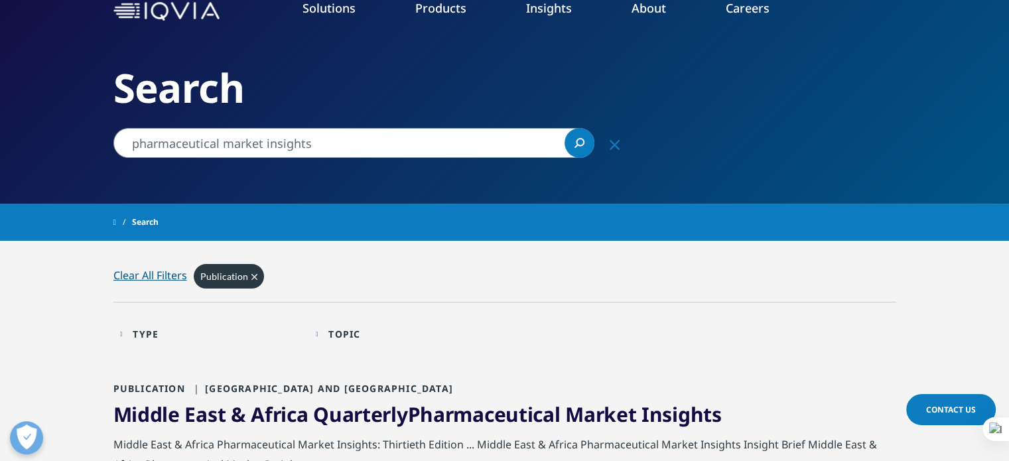
click at [245, 283] on div "Publication Clear" at bounding box center [229, 276] width 70 height 25
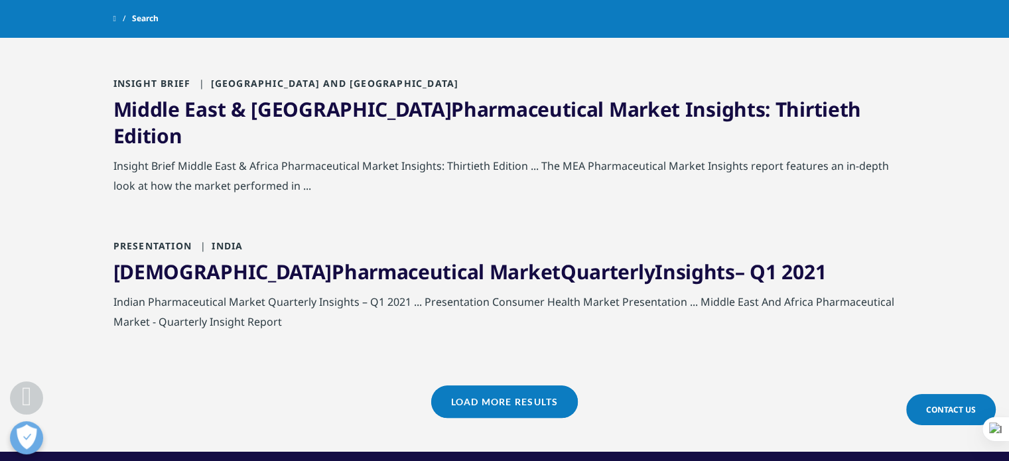
scroll to position [1460, 0]
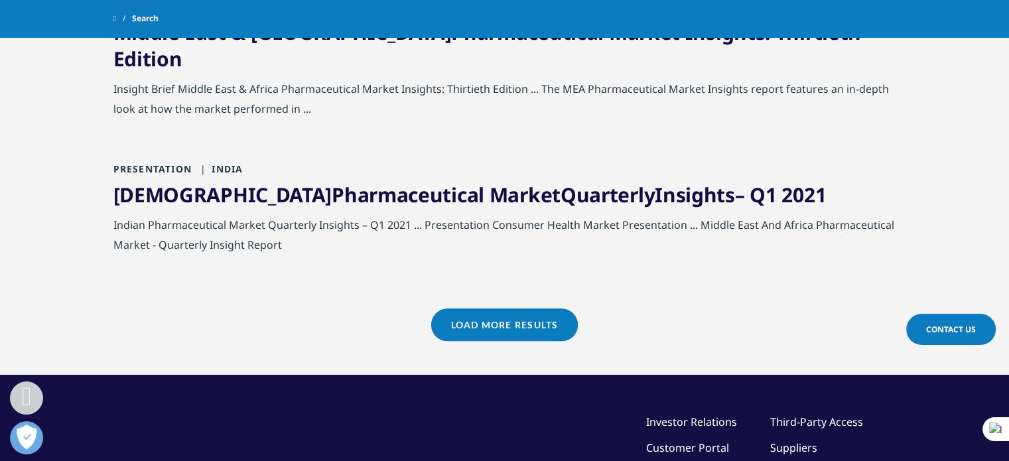
click at [559, 308] on link "Load More Results" at bounding box center [504, 324] width 147 height 33
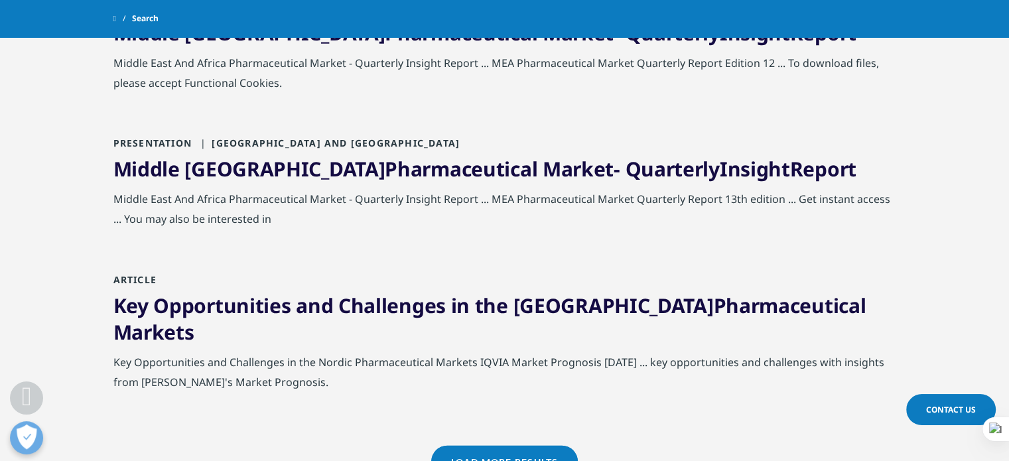
scroll to position [2786, 0]
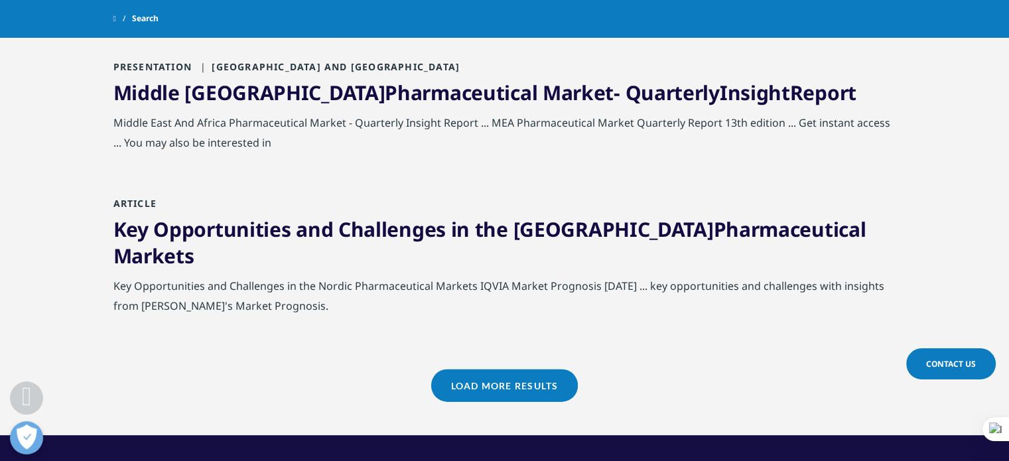
click at [470, 370] on link "Load More Results" at bounding box center [504, 386] width 147 height 33
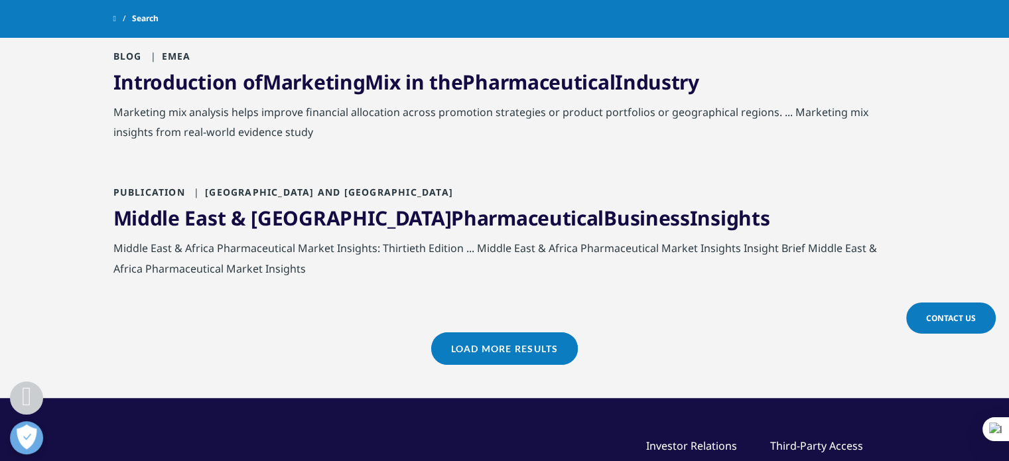
scroll to position [4246, 0]
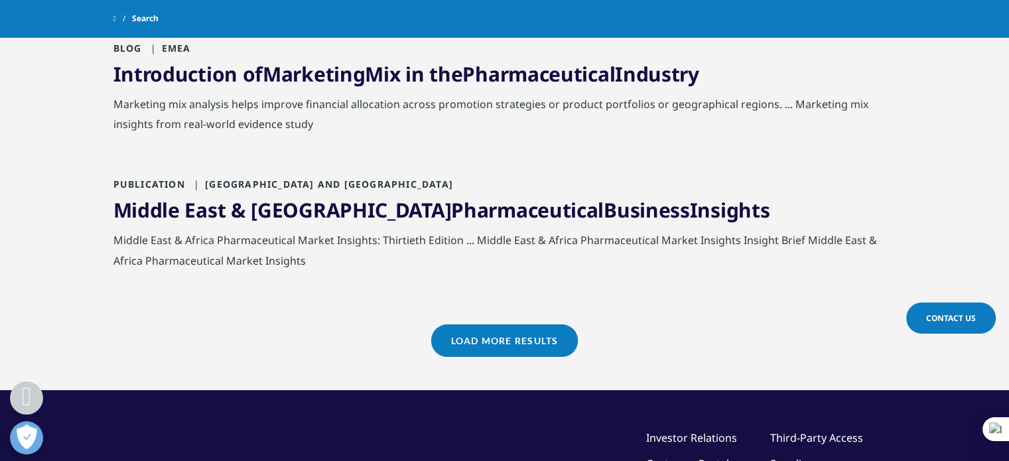
click at [460, 324] on link "Load More Results" at bounding box center [504, 340] width 147 height 33
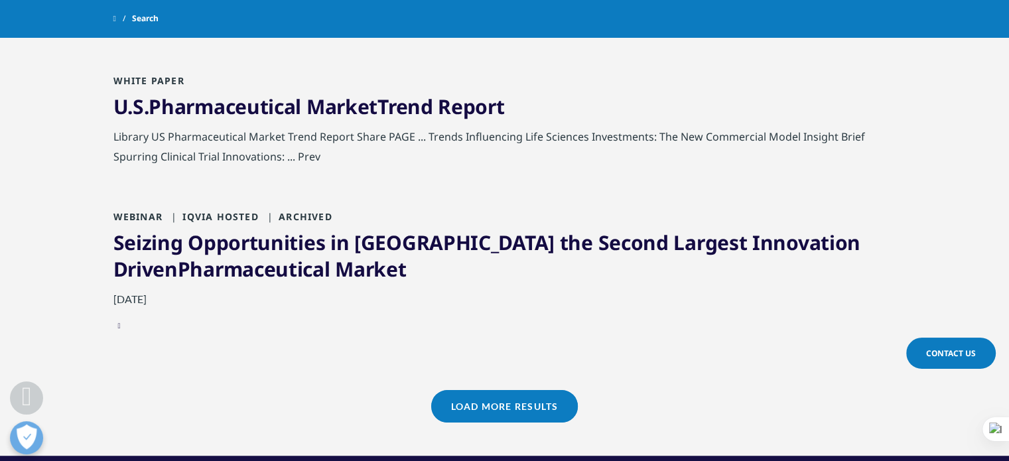
scroll to position [5639, 0]
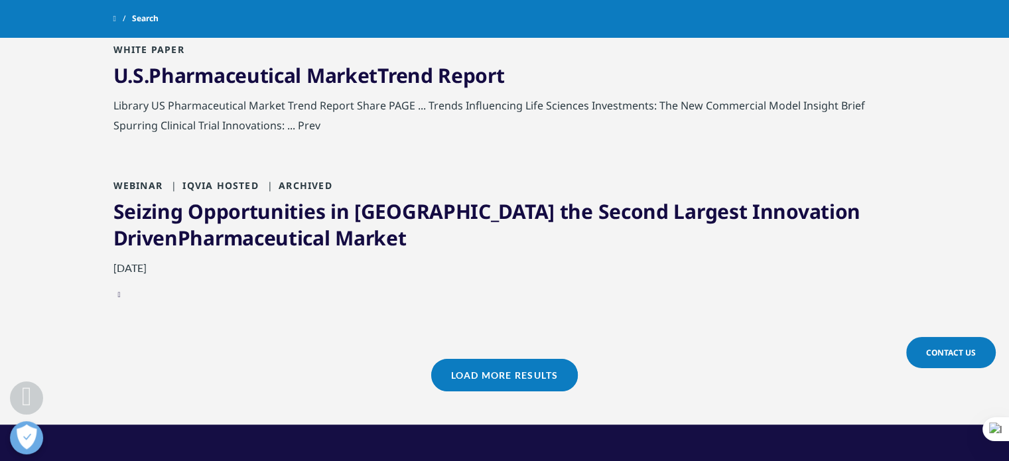
click at [498, 359] on link "Load More Results" at bounding box center [504, 375] width 147 height 33
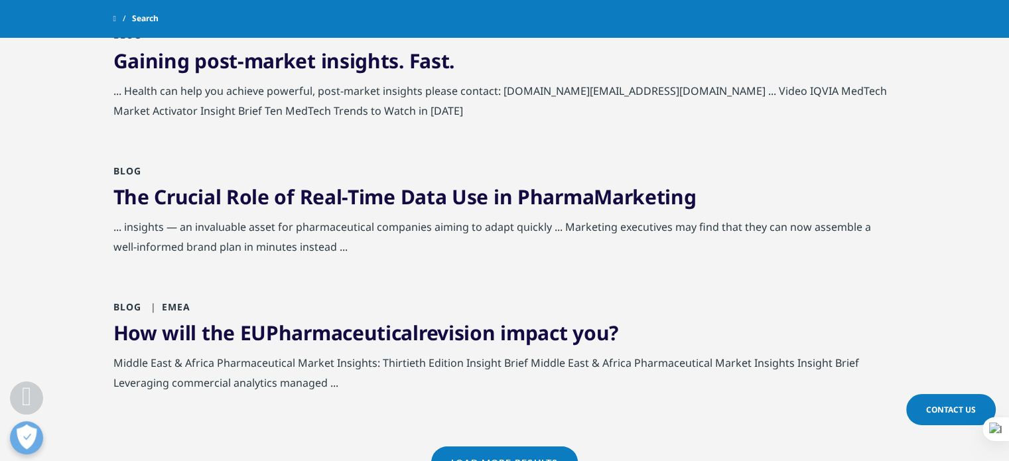
scroll to position [7032, 0]
click at [459, 446] on link "Load More Results" at bounding box center [504, 462] width 147 height 33
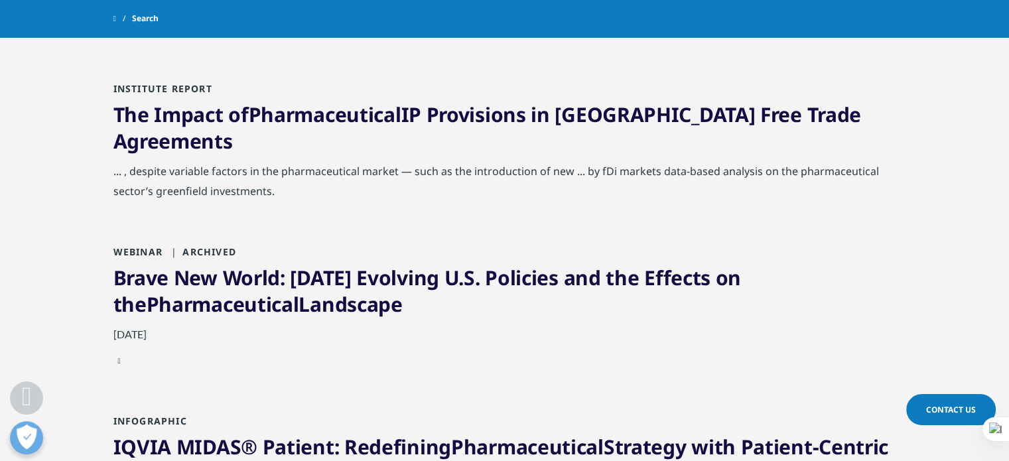
scroll to position [7231, 0]
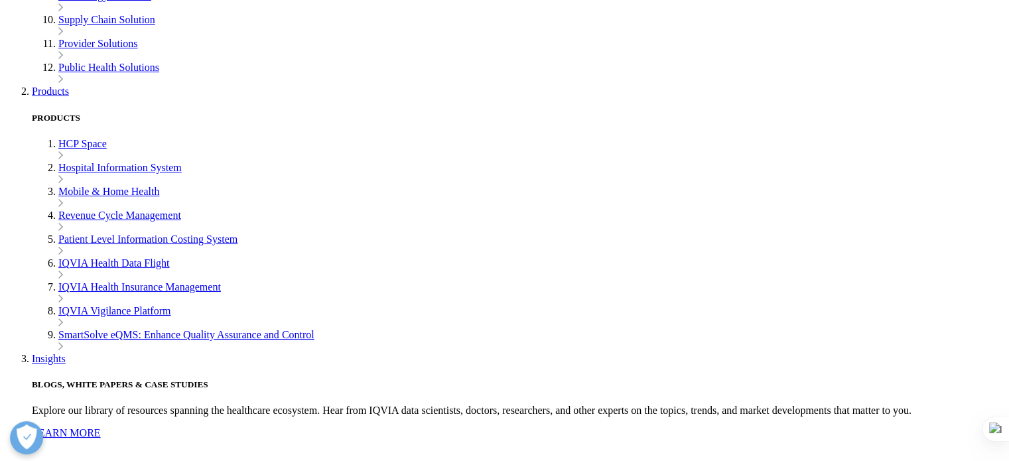
scroll to position [664, 0]
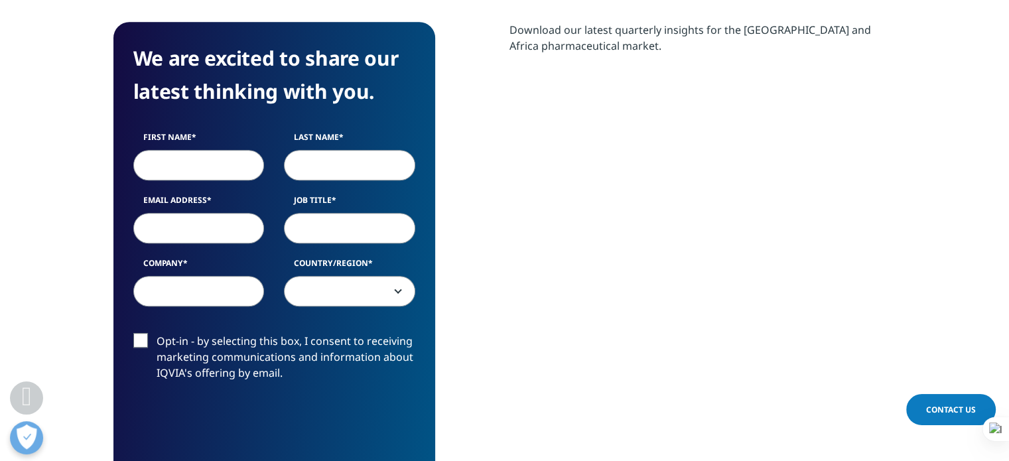
click at [213, 153] on input "First Name" at bounding box center [198, 165] width 131 height 31
type input "Samia"
type input "Aly"
type input "[EMAIL_ADDRESS][DOMAIN_NAME]"
select select "[GEOGRAPHIC_DATA]"
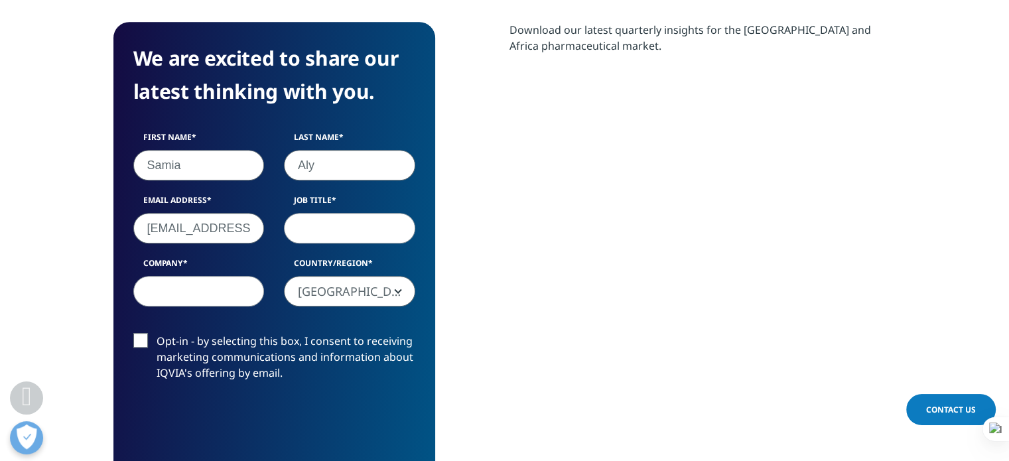
click at [317, 225] on input "Job Title" at bounding box center [349, 228] width 131 height 31
type input "Assistant Analyst"
click at [200, 295] on input "Company" at bounding box center [198, 291] width 131 height 31
type input "Arab African Internationa Bank"
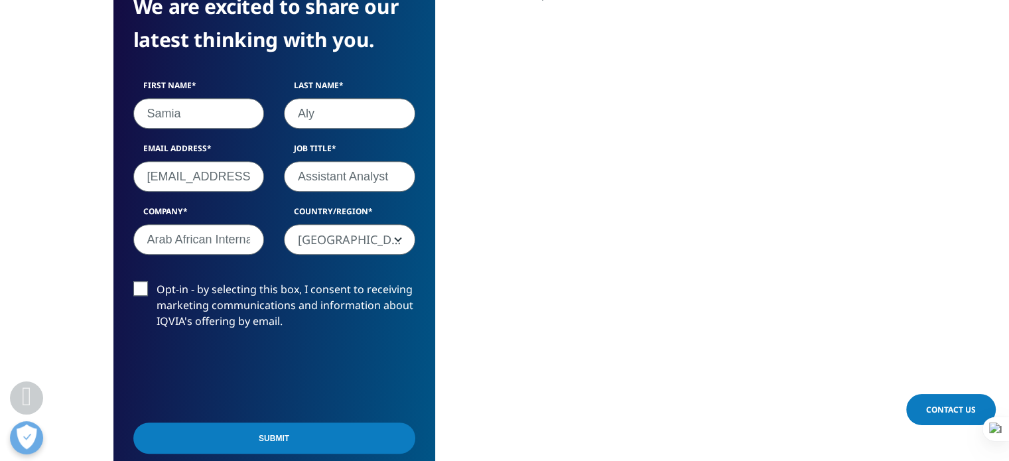
scroll to position [797, 0]
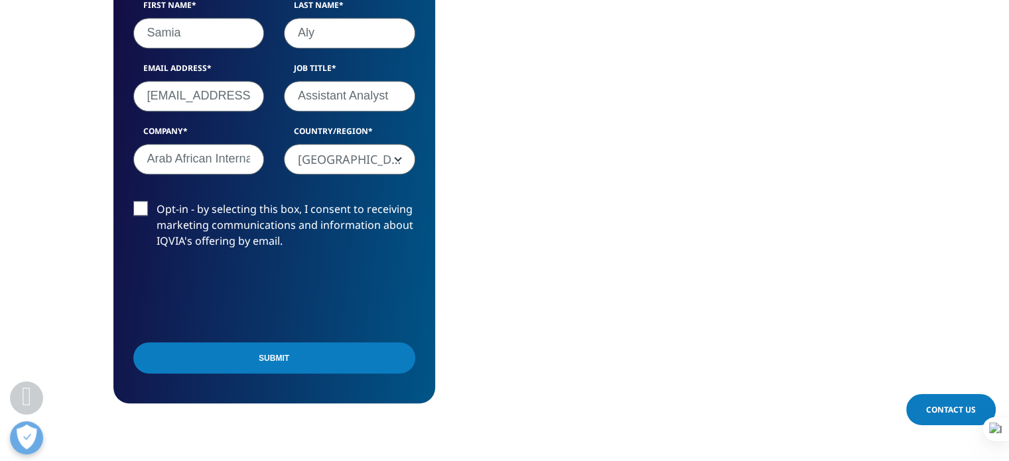
click at [284, 358] on input "Submit" at bounding box center [274, 357] width 282 height 31
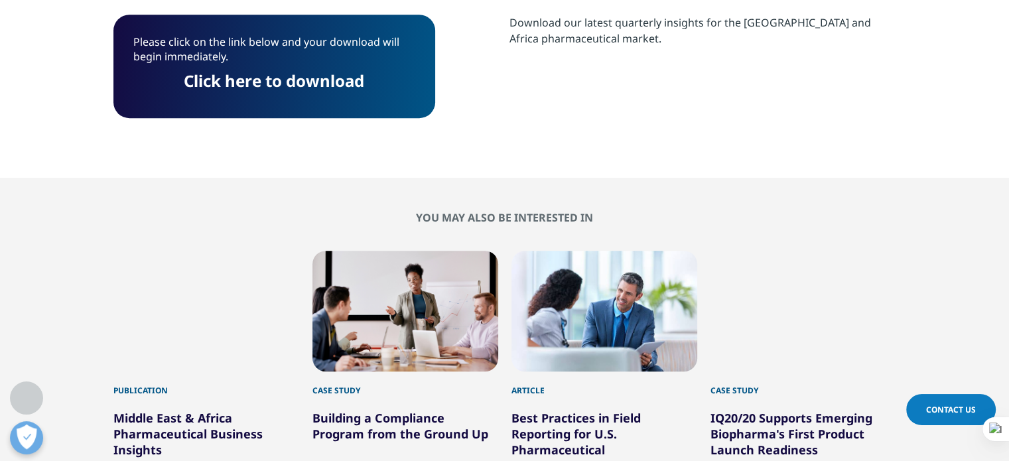
scroll to position [640, 0]
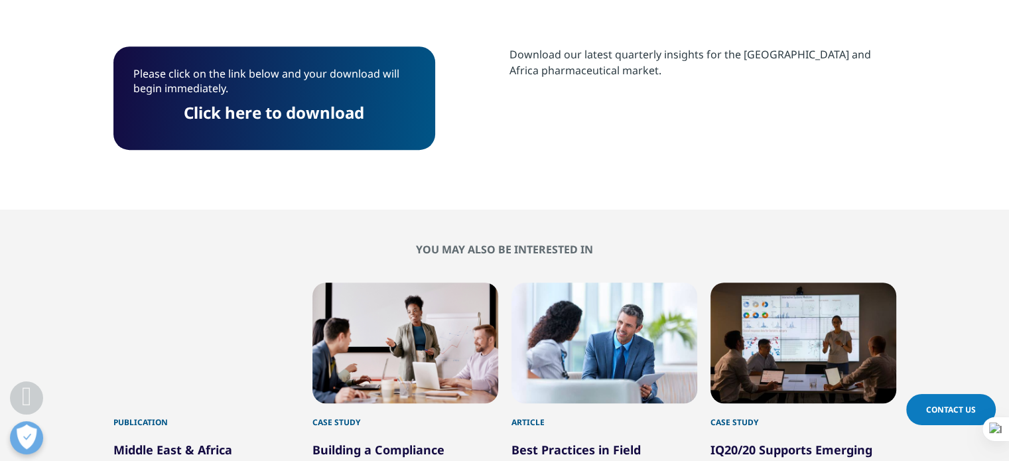
click at [295, 117] on link "Click here to download" at bounding box center [274, 113] width 180 height 22
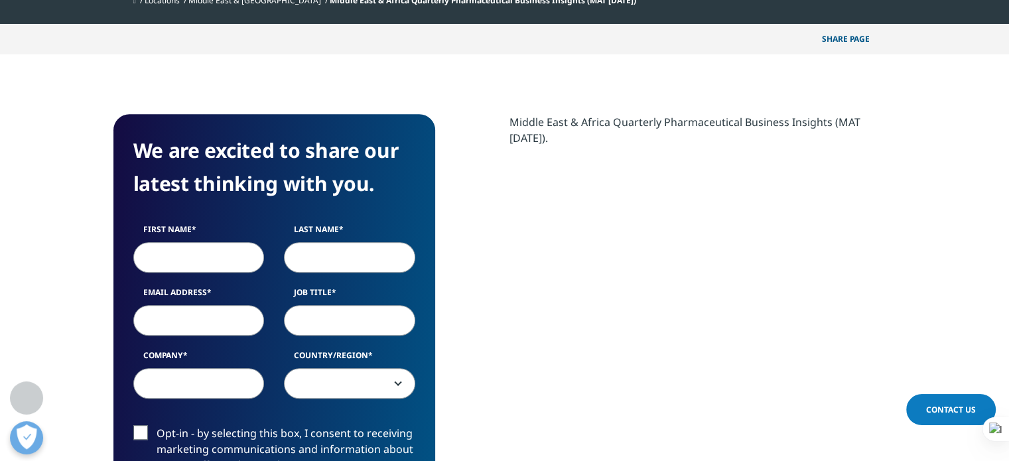
scroll to position [531, 0]
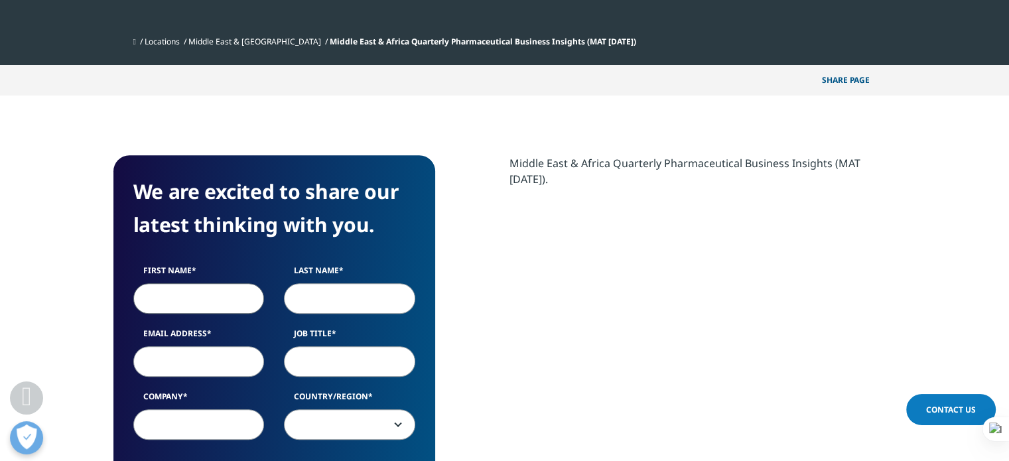
click at [212, 302] on input "First Name" at bounding box center [198, 298] width 131 height 31
type input "Samia"
type input "Aly"
type input "samiaaly68@gmail.com"
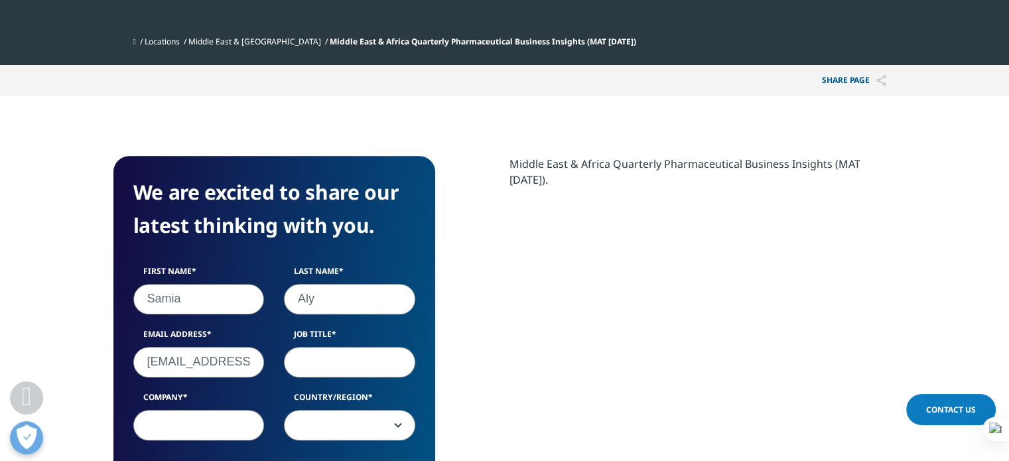
select select "[GEOGRAPHIC_DATA]"
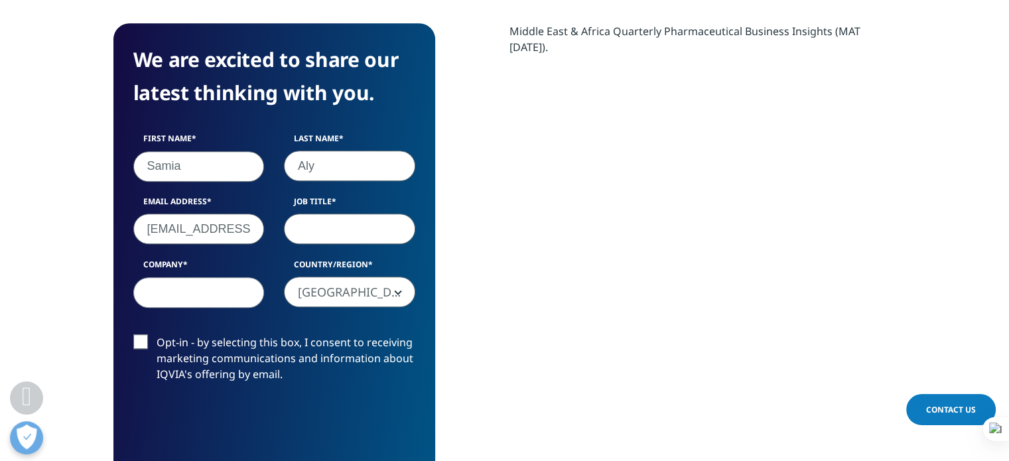
click at [353, 226] on input "Job Title" at bounding box center [349, 229] width 131 height 31
type input "Assistant Analyst"
click at [208, 294] on input "Company" at bounding box center [198, 292] width 131 height 31
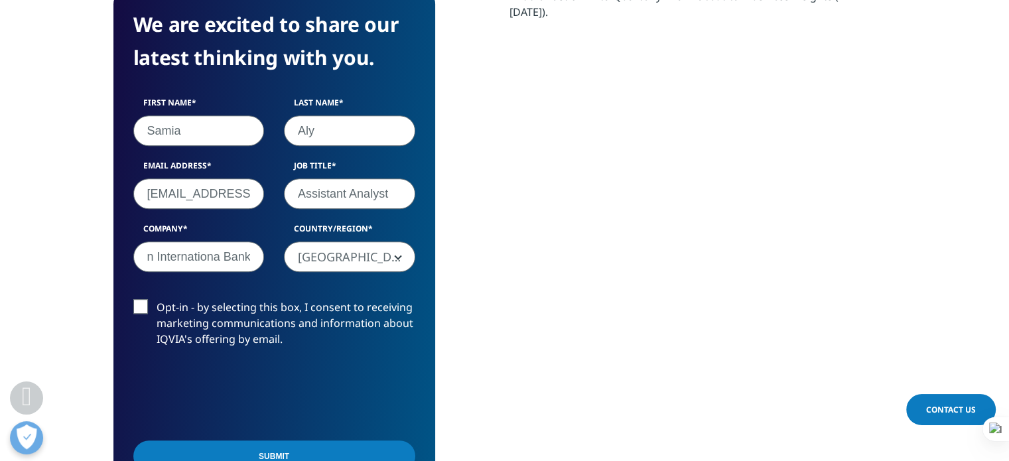
scroll to position [796, 0]
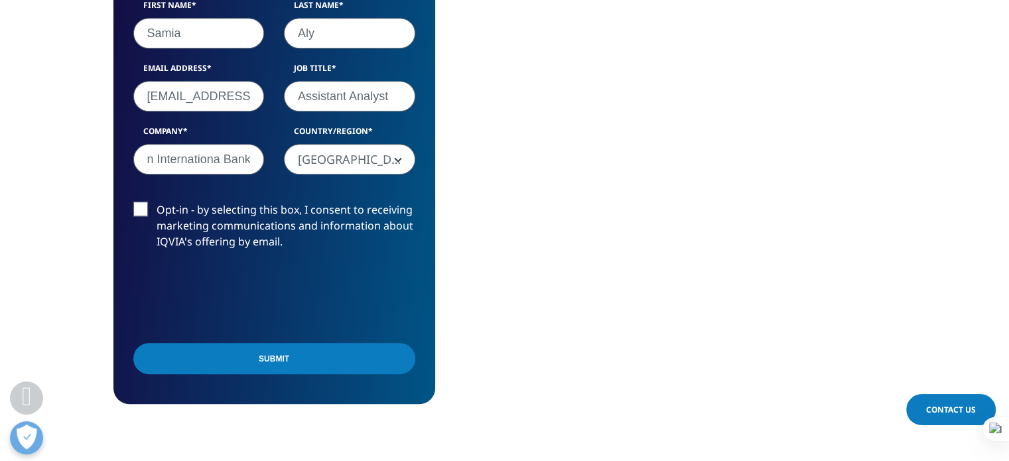
type input "Arab African Internationa Bank"
click at [158, 361] on input "Submit" at bounding box center [274, 358] width 282 height 31
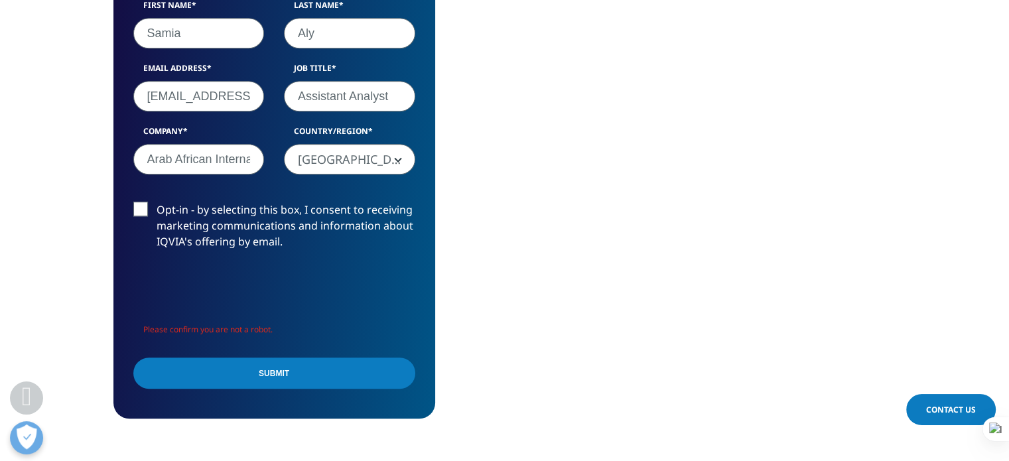
scroll to position [528, 783]
click at [181, 374] on input "Submit" at bounding box center [274, 373] width 282 height 31
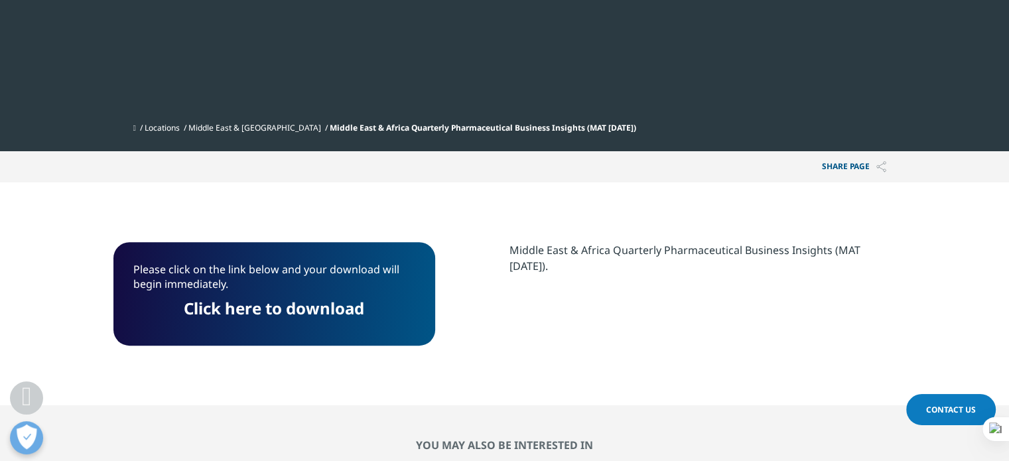
scroll to position [441, 0]
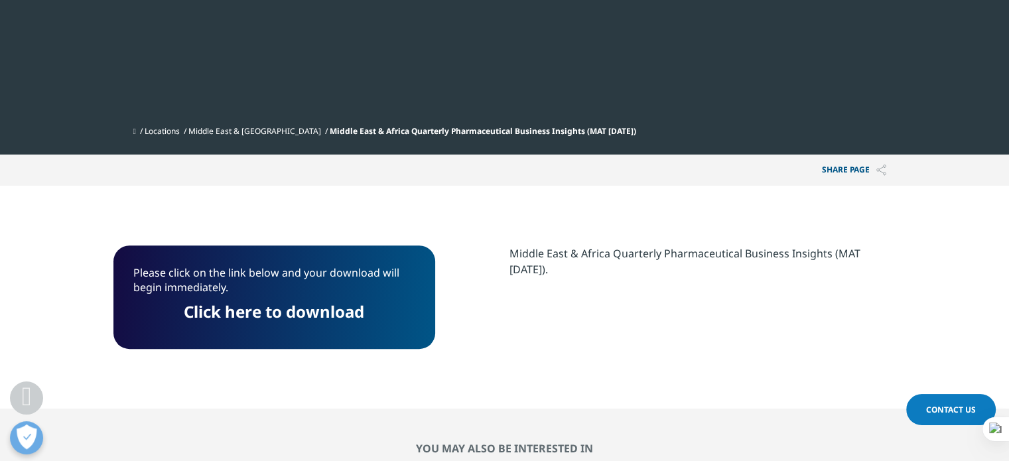
click at [274, 308] on link "Click here to download" at bounding box center [274, 312] width 180 height 22
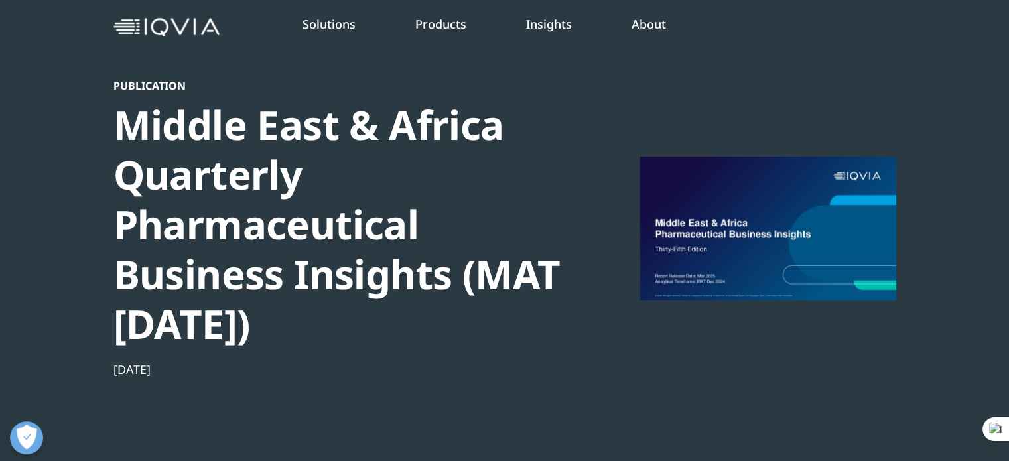
scroll to position [0, 0]
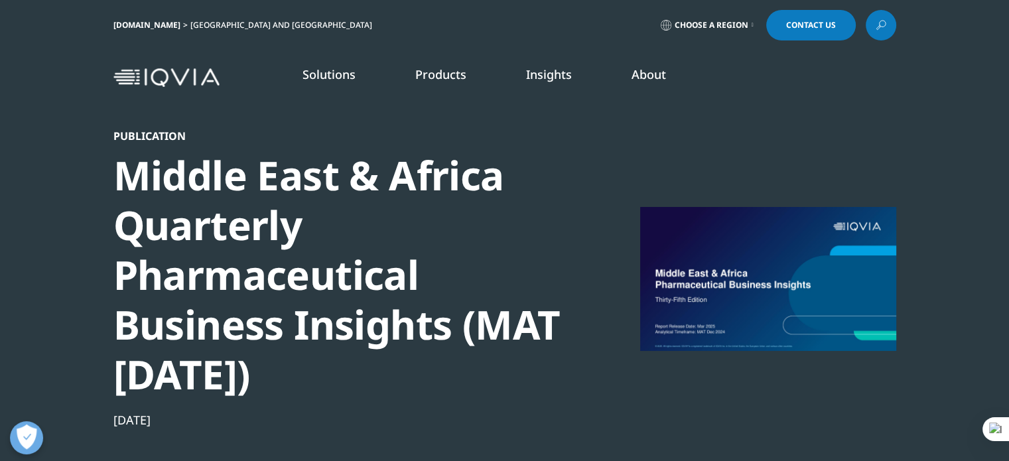
click at [880, 21] on icon at bounding box center [881, 25] width 11 height 17
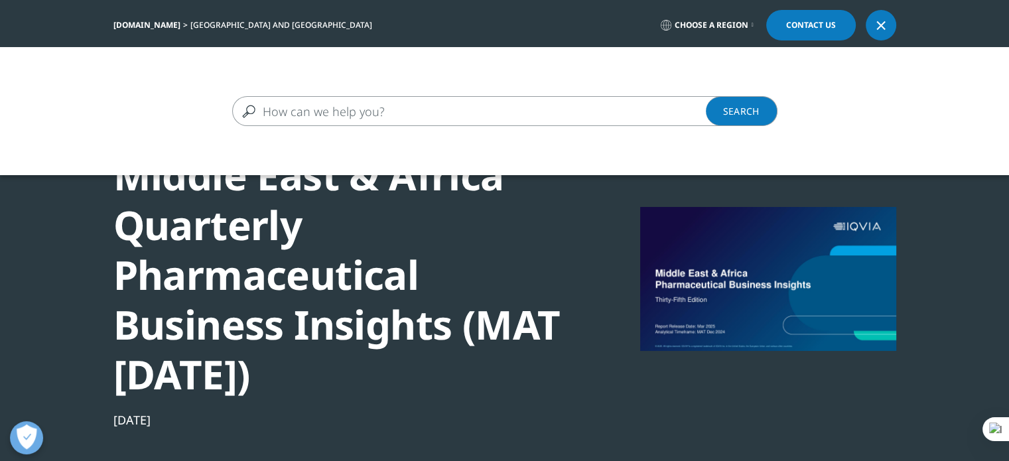
click at [324, 300] on div "Clear Search Loading" at bounding box center [504, 277] width 1009 height 461
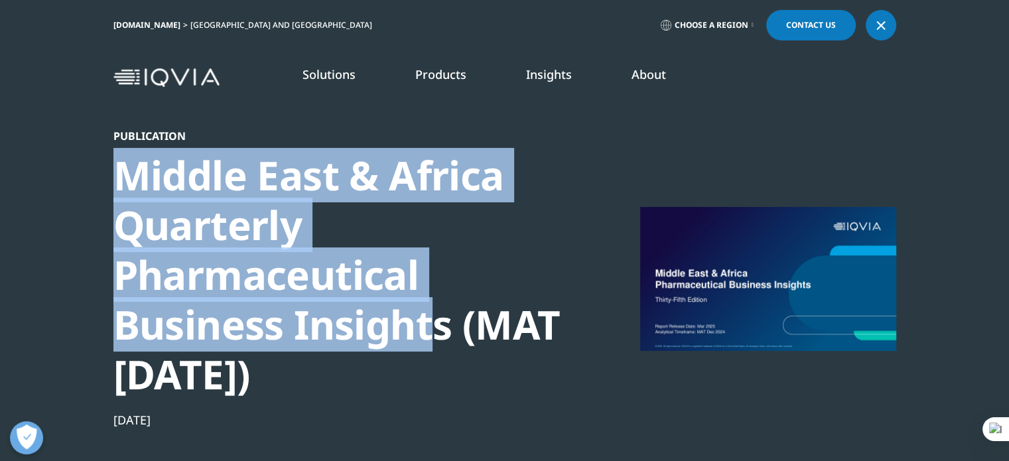
drag, startPoint x: 107, startPoint y: 167, endPoint x: 441, endPoint y: 329, distance: 370.9
click at [441, 329] on section "Publication Middle East & Africa Quarterly Pharmaceutical Business Insights (MA…" at bounding box center [504, 298] width 1009 height 596
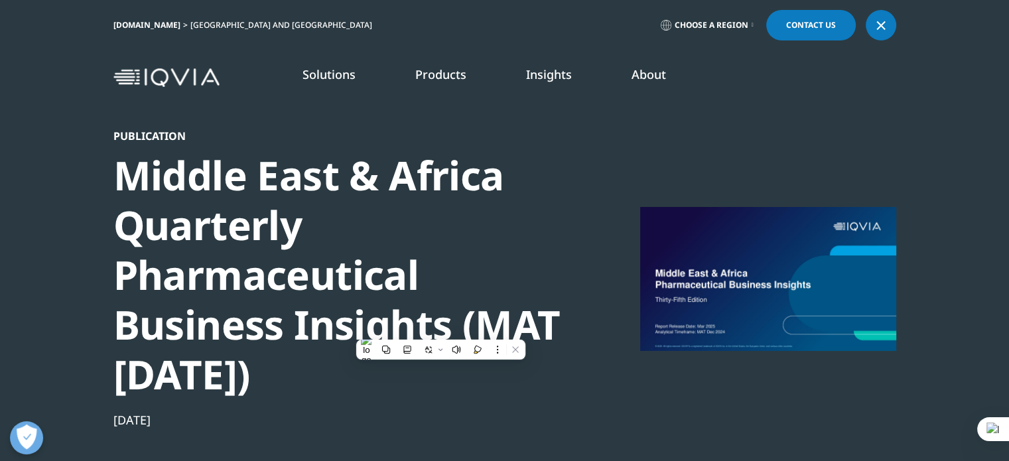
click at [876, 30] on div at bounding box center [881, 25] width 11 height 11
click at [878, 29] on icon at bounding box center [881, 25] width 11 height 17
click at [884, 25] on div at bounding box center [881, 25] width 11 height 11
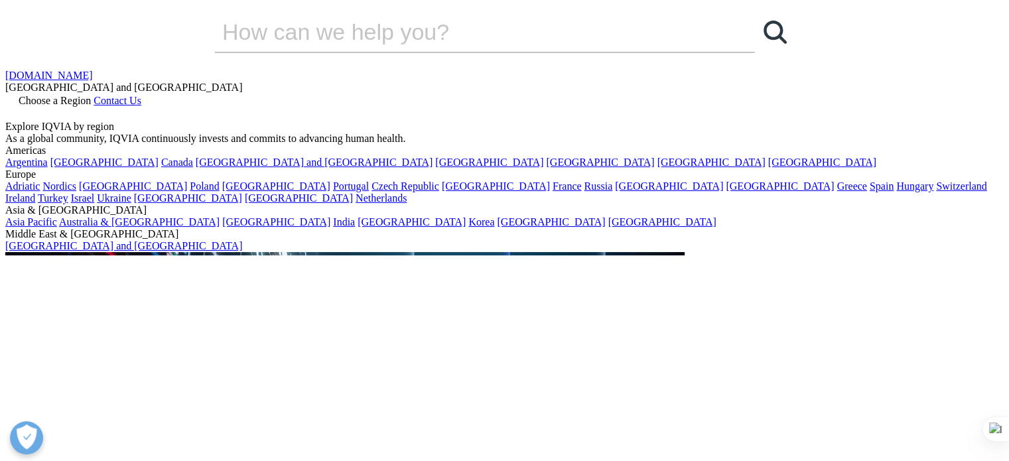
drag, startPoint x: 0, startPoint y: 0, endPoint x: 878, endPoint y: 23, distance: 878.0
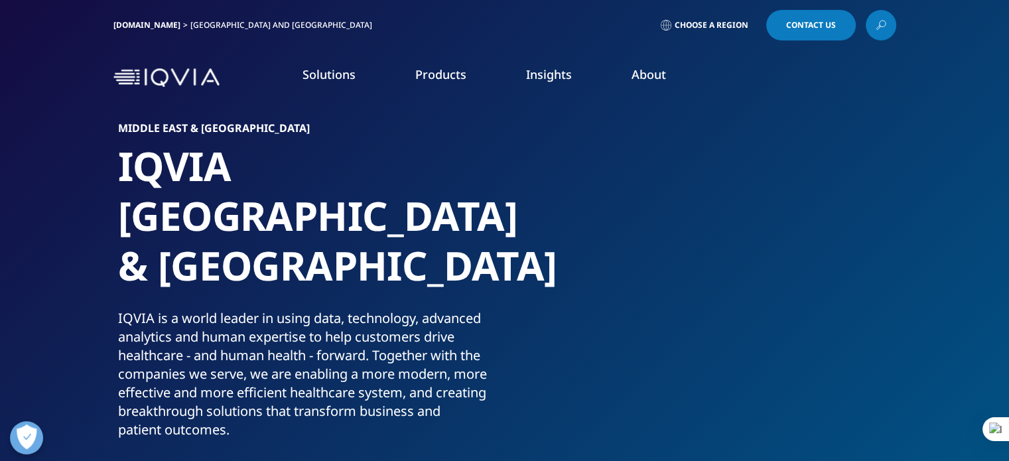
click at [878, 23] on icon at bounding box center [881, 25] width 11 height 17
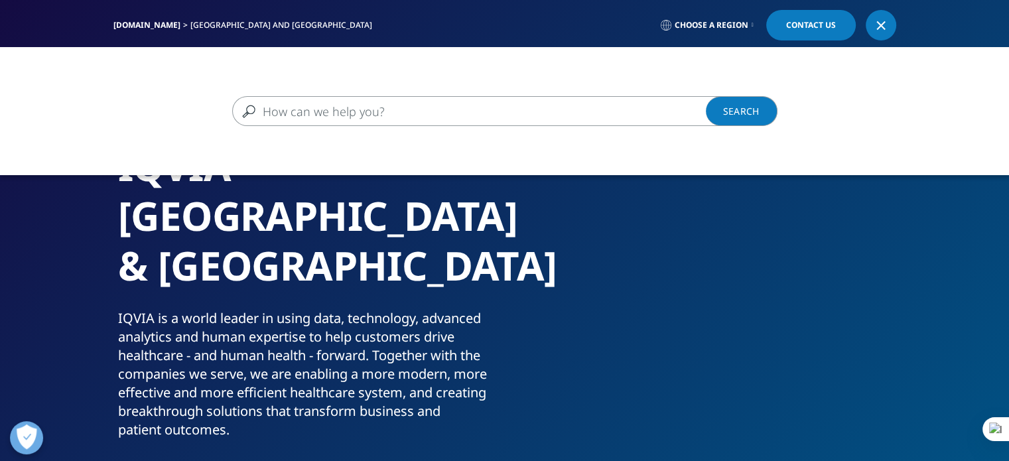
click at [443, 105] on input "Search" at bounding box center [485, 111] width 507 height 30
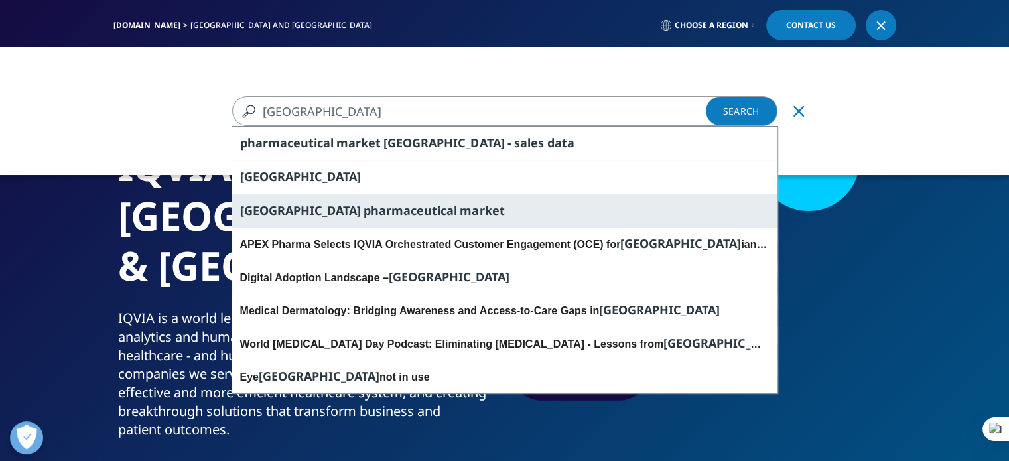
type input "[GEOGRAPHIC_DATA]"
click at [460, 206] on span "market" at bounding box center [482, 210] width 44 height 16
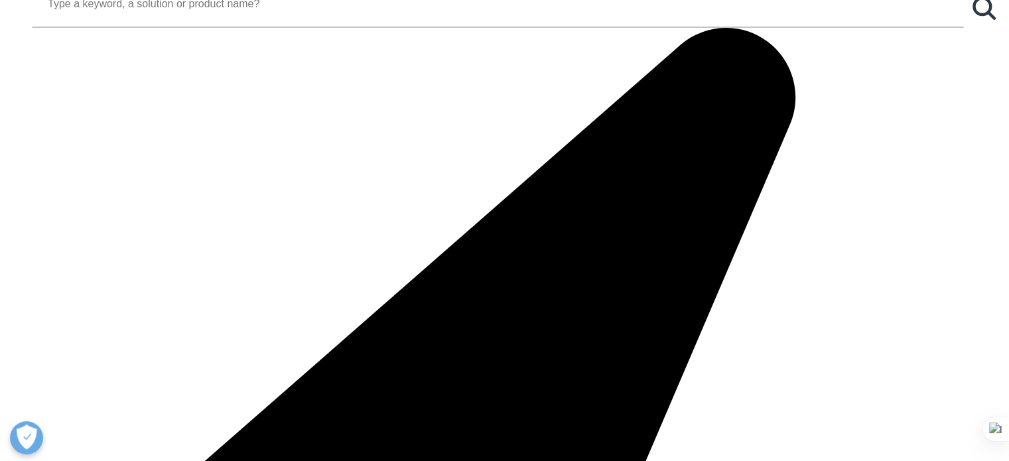
scroll to position [1260, 0]
